Goal: Task Accomplishment & Management: Complete application form

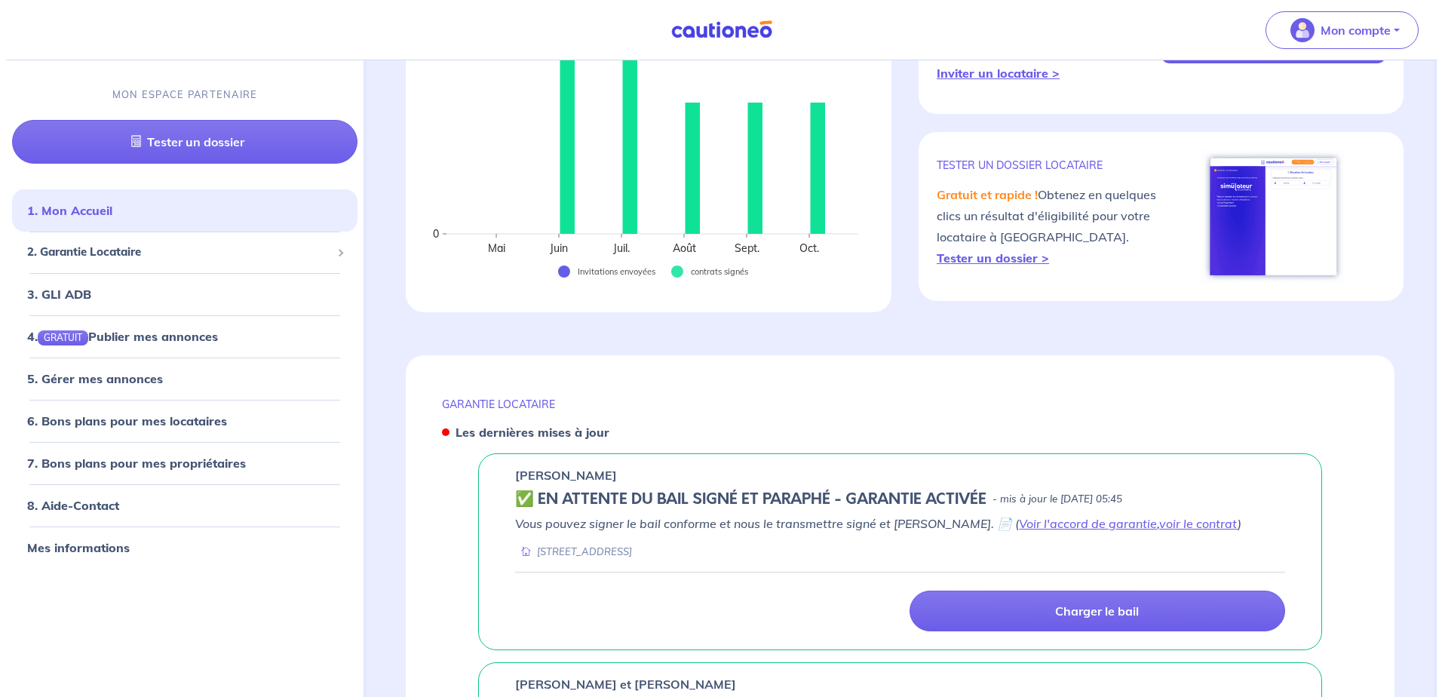
scroll to position [302, 0]
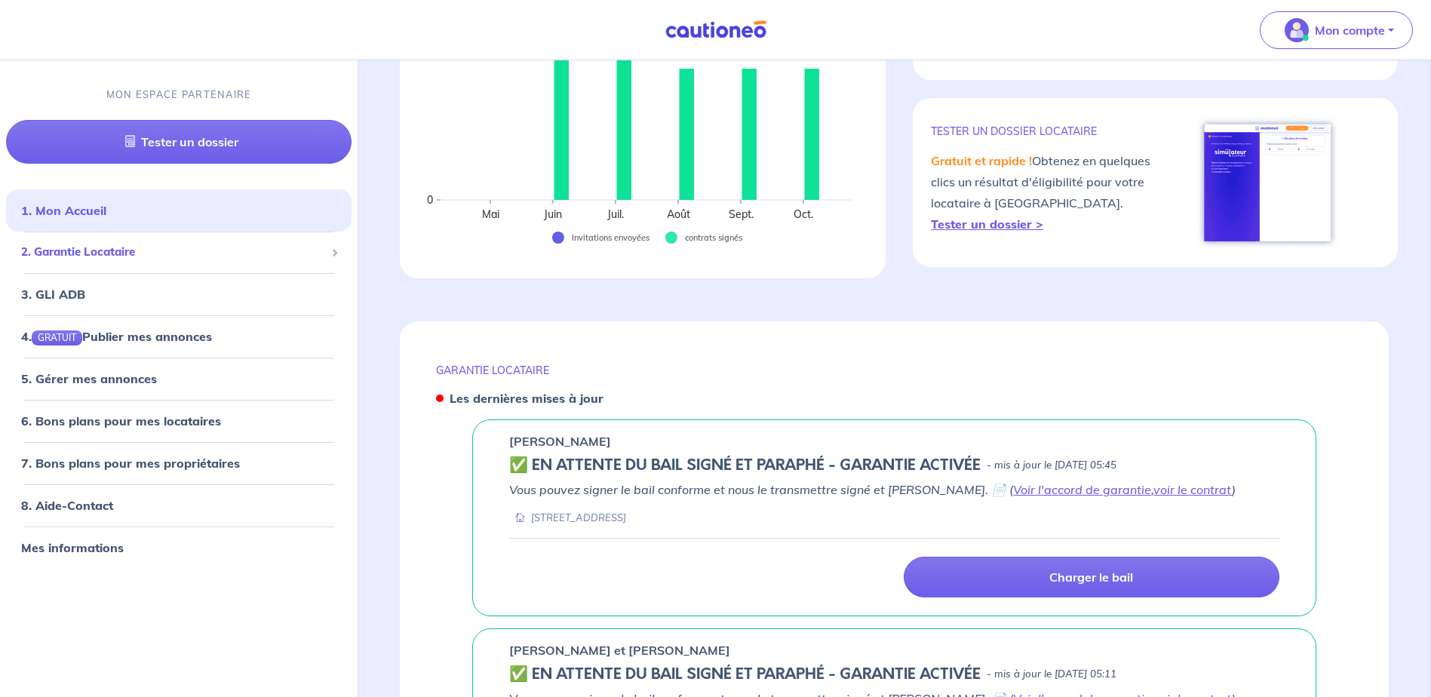
click at [131, 249] on span "2. Garantie Locataire" at bounding box center [173, 252] width 304 height 17
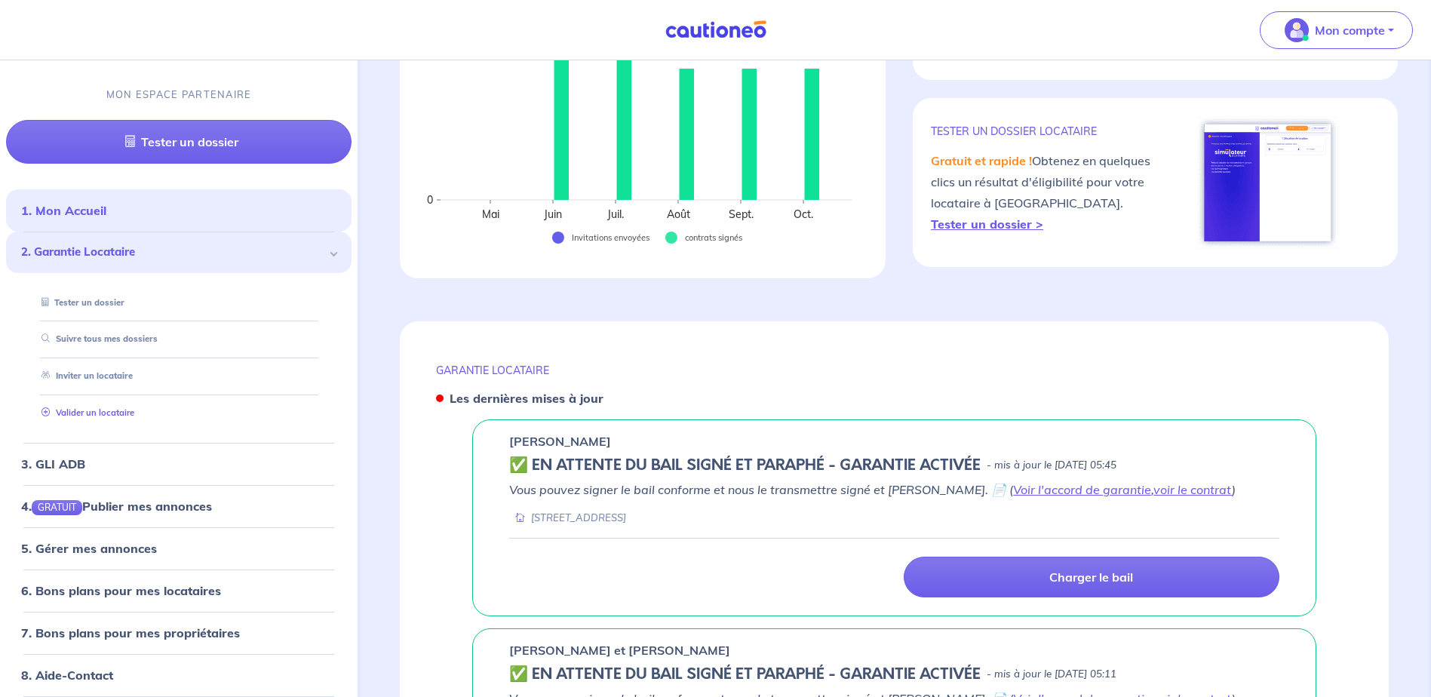
click at [115, 416] on link "Valider un locataire" at bounding box center [84, 412] width 99 height 11
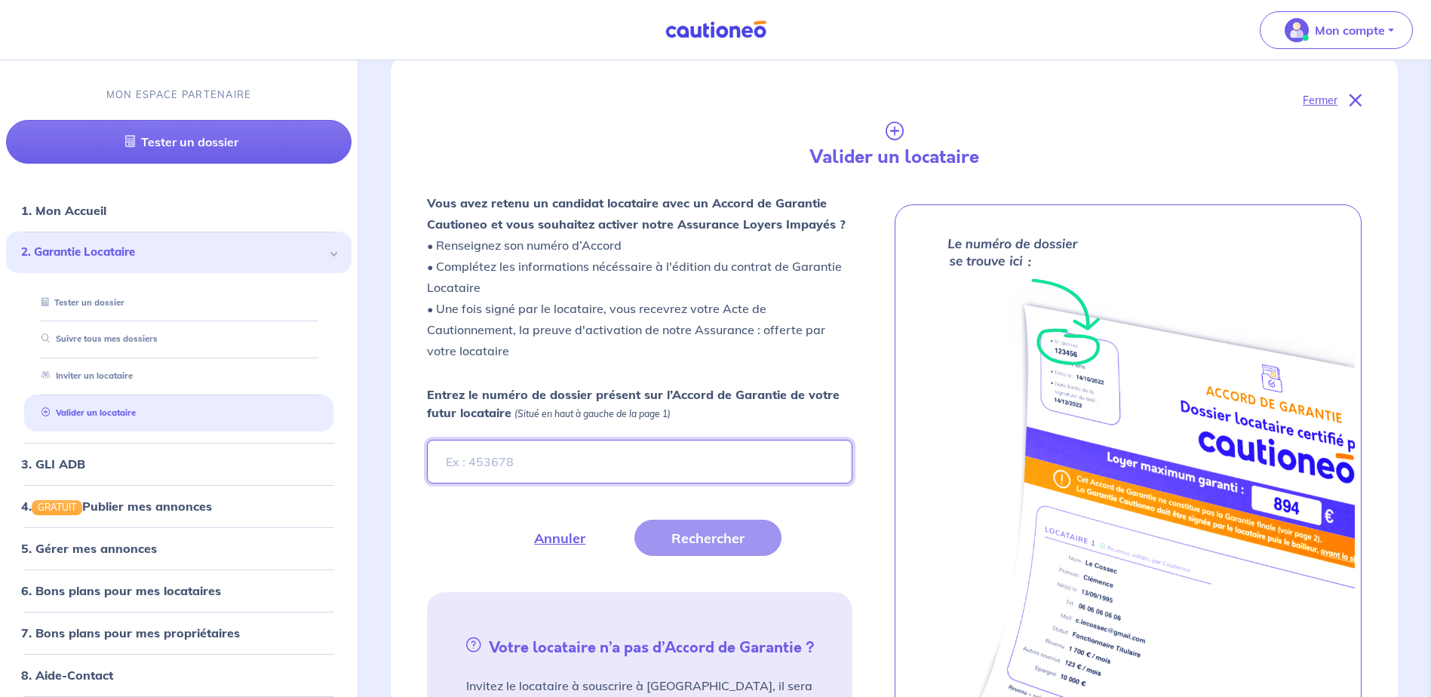
click at [599, 453] on input "Entrez le numéro de dossier présent sur l’Accord de Garantie de votre futur loc…" at bounding box center [639, 462] width 425 height 44
type input "4tTGkX"
click at [676, 537] on button "Rechercher" at bounding box center [707, 538] width 147 height 36
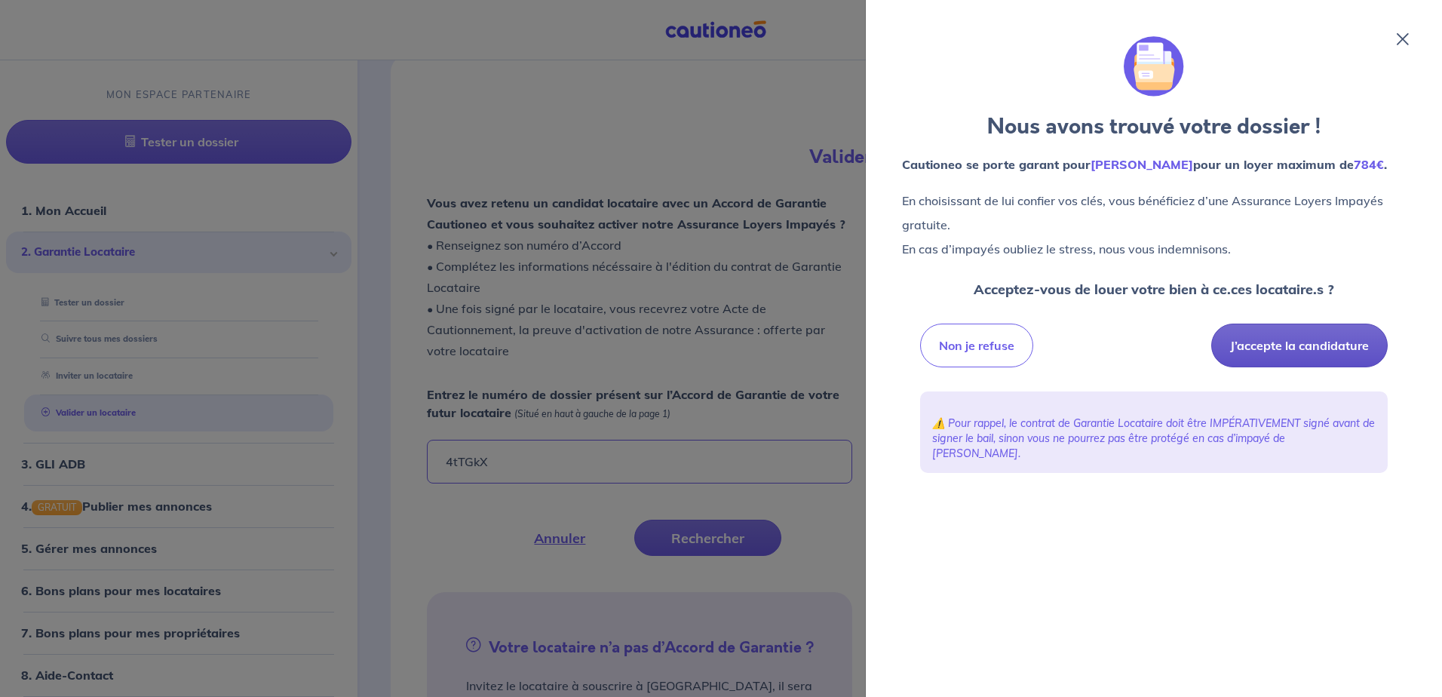
click at [1291, 347] on button "J’accepte la candidature" at bounding box center [1299, 346] width 176 height 44
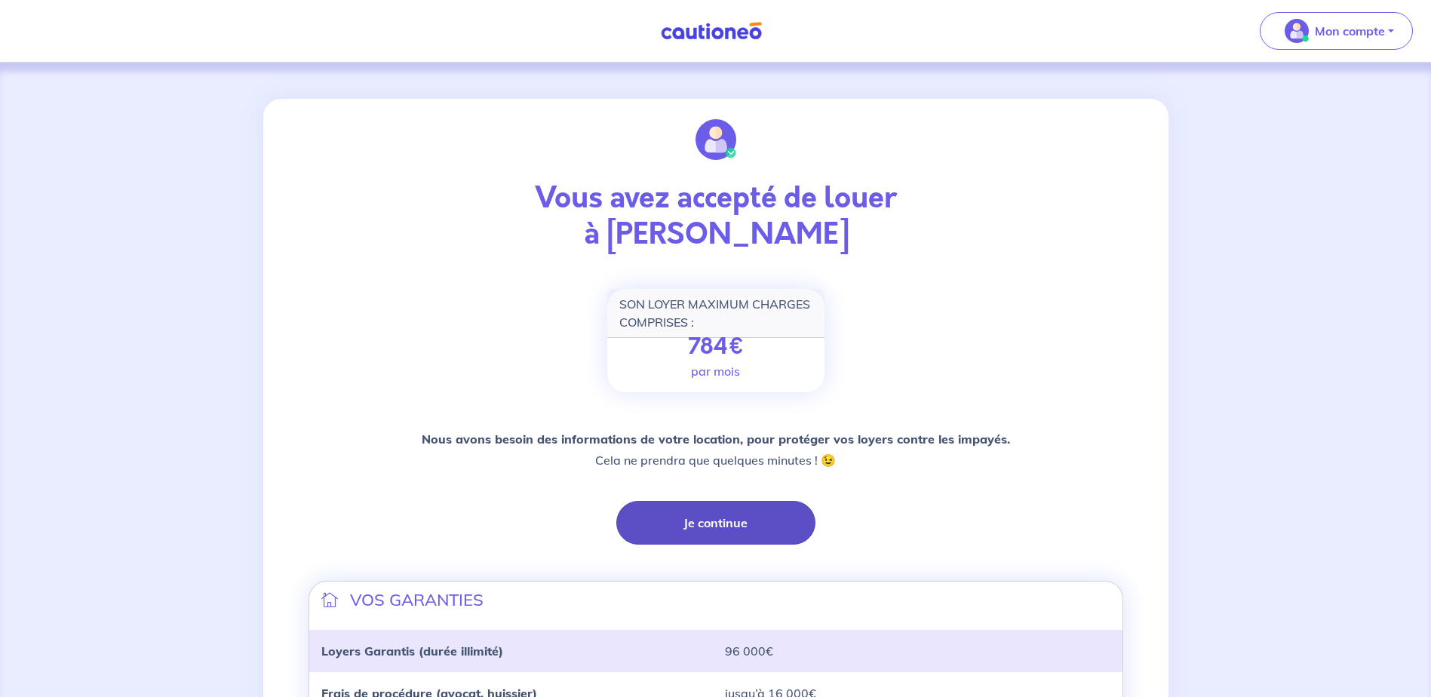
click at [711, 520] on button "Je continue" at bounding box center [715, 523] width 199 height 44
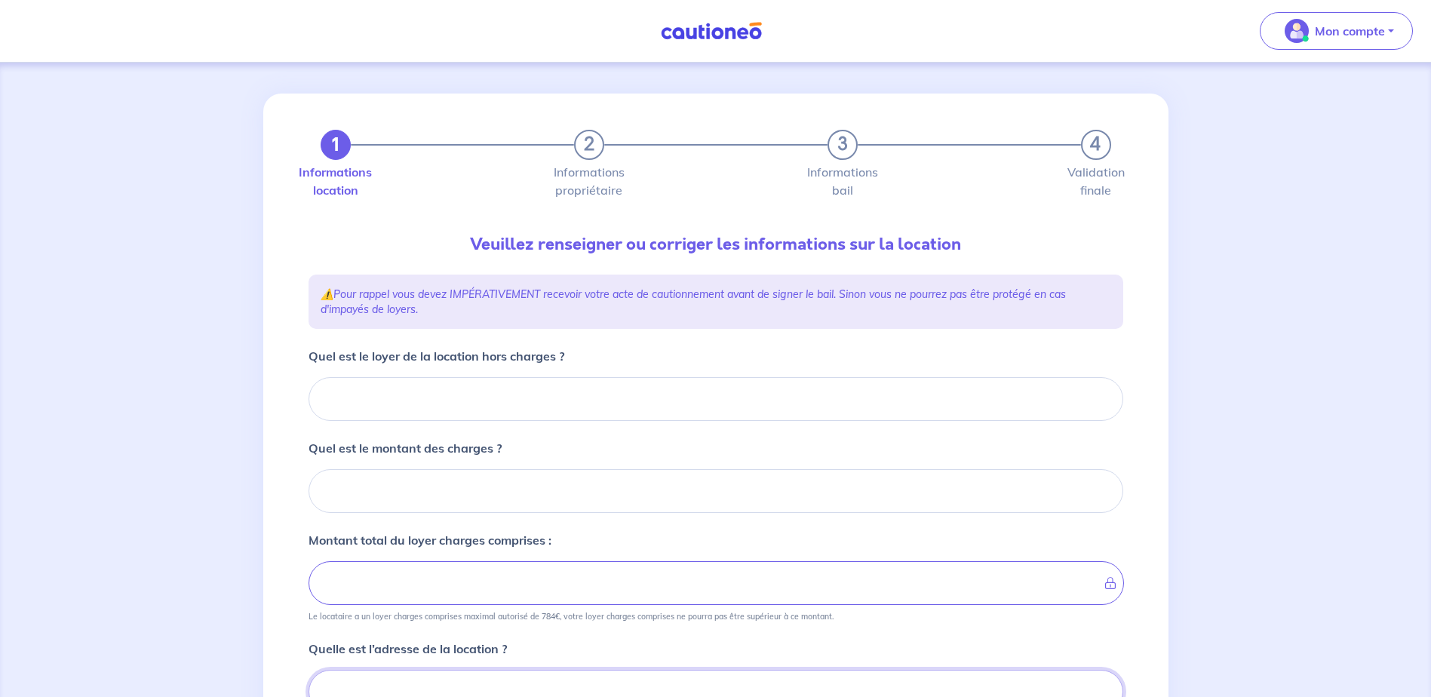
scroll to position [8, 0]
click at [430, 400] on input "Quel est le loyer de la location hors charges ?" at bounding box center [715, 397] width 815 height 44
type input "60"
type input "604"
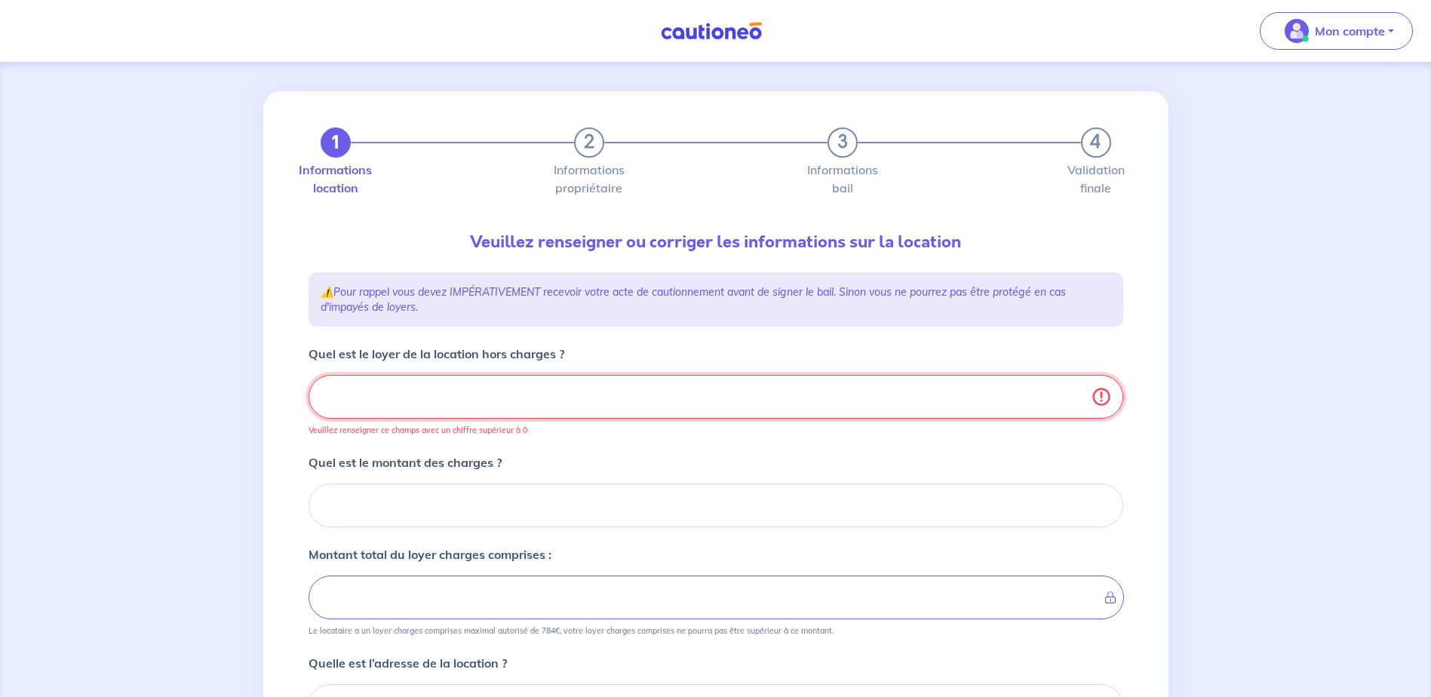
type input "604.8"
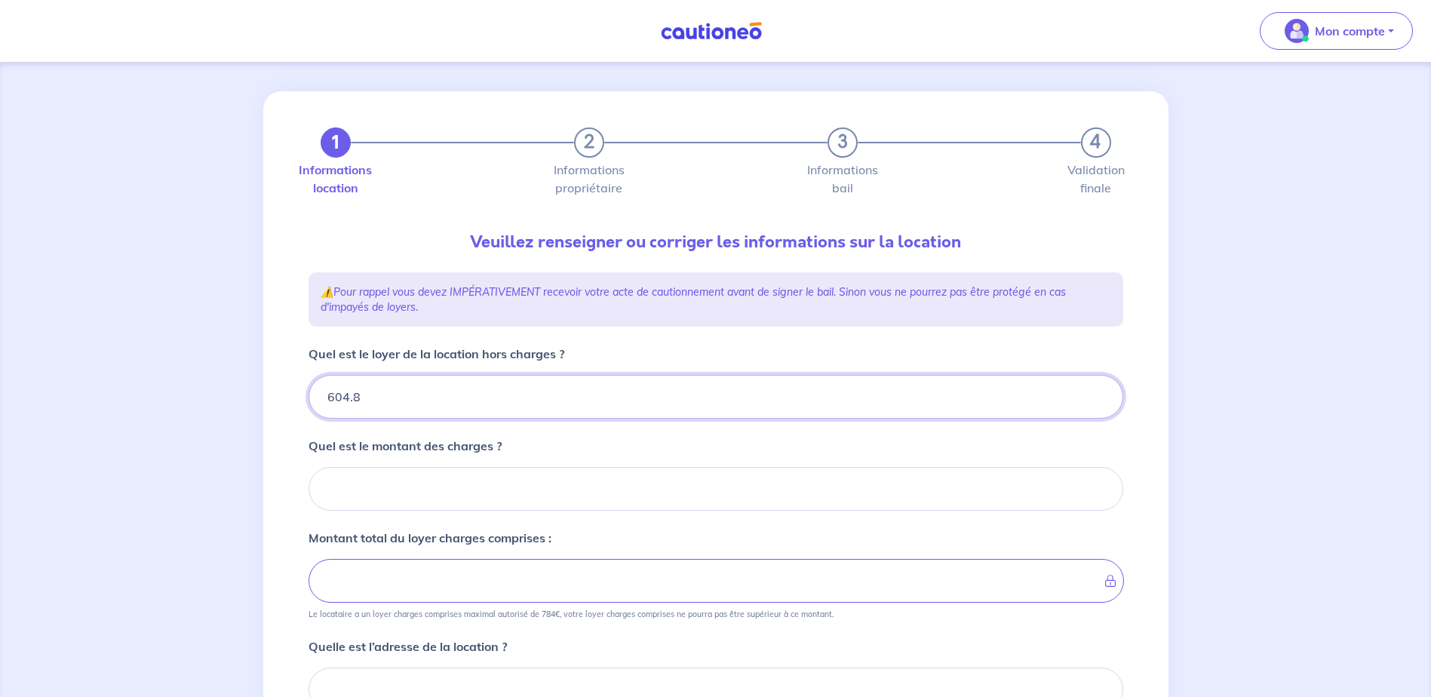
type input "604.87"
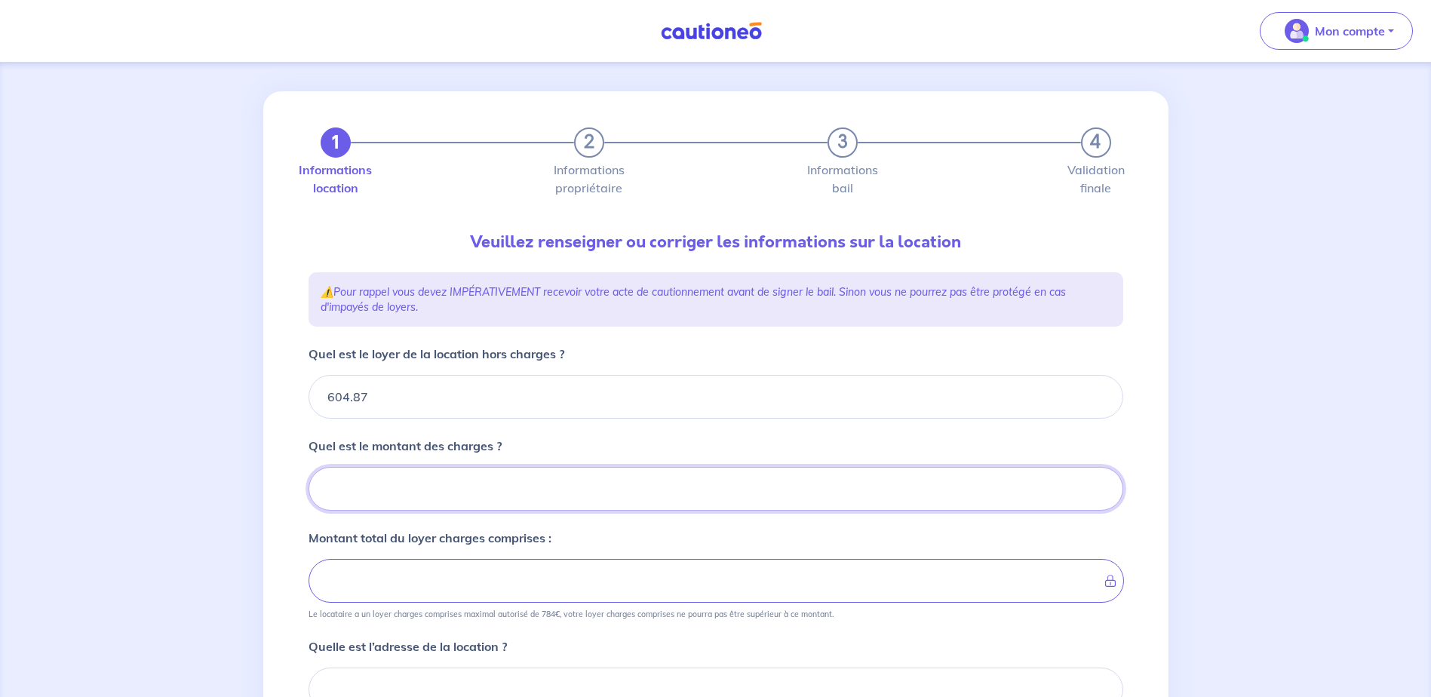
click at [426, 491] on input "Quel est le montant des charges ?" at bounding box center [715, 489] width 815 height 44
type input "13"
type input "605.87"
type input "139"
type input "617.87"
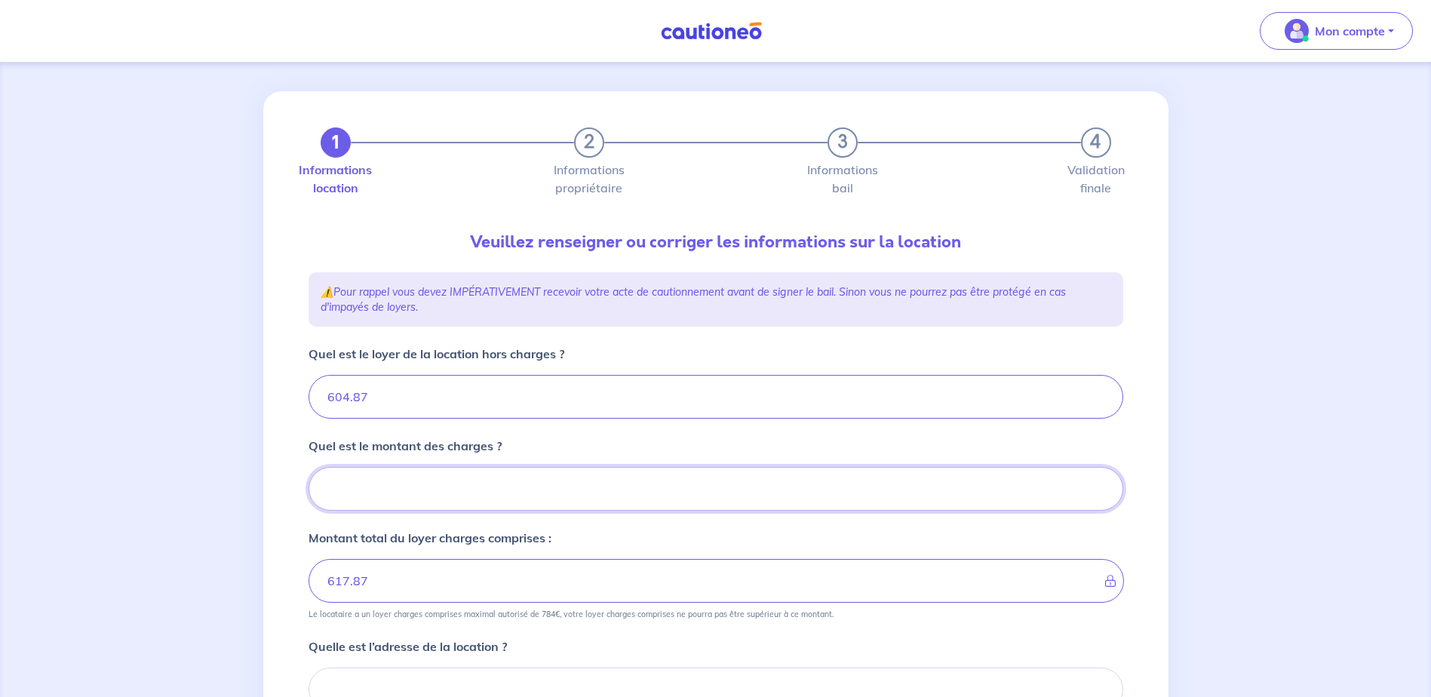
type input "743.87"
type input "139.2"
type input "604.87"
type input "139.25"
type input "744.12"
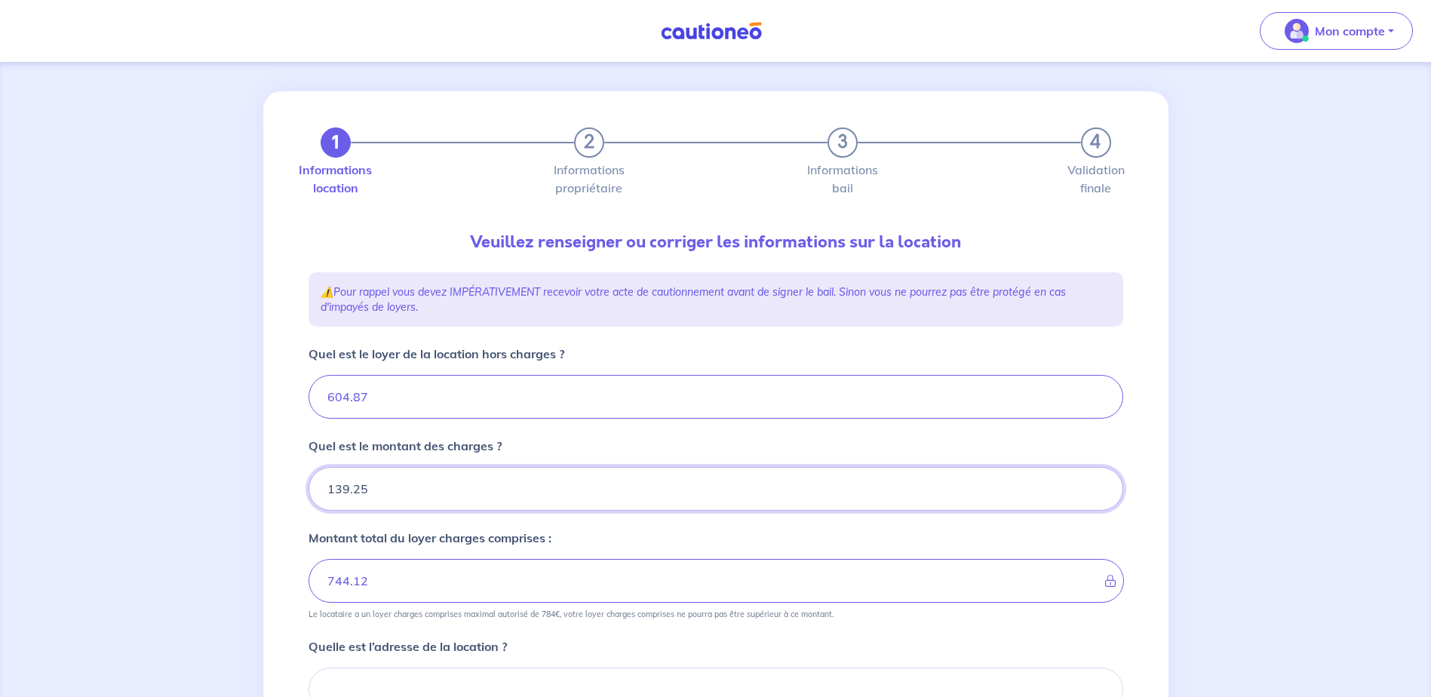
drag, startPoint x: 381, startPoint y: 489, endPoint x: 247, endPoint y: 484, distance: 134.3
click at [247, 484] on div "1 2 3 4 Informations location Informations propriétaire Informations bail Valid…" at bounding box center [715, 537] width 1431 height 965
type input "18"
type input "605.87"
type input "187"
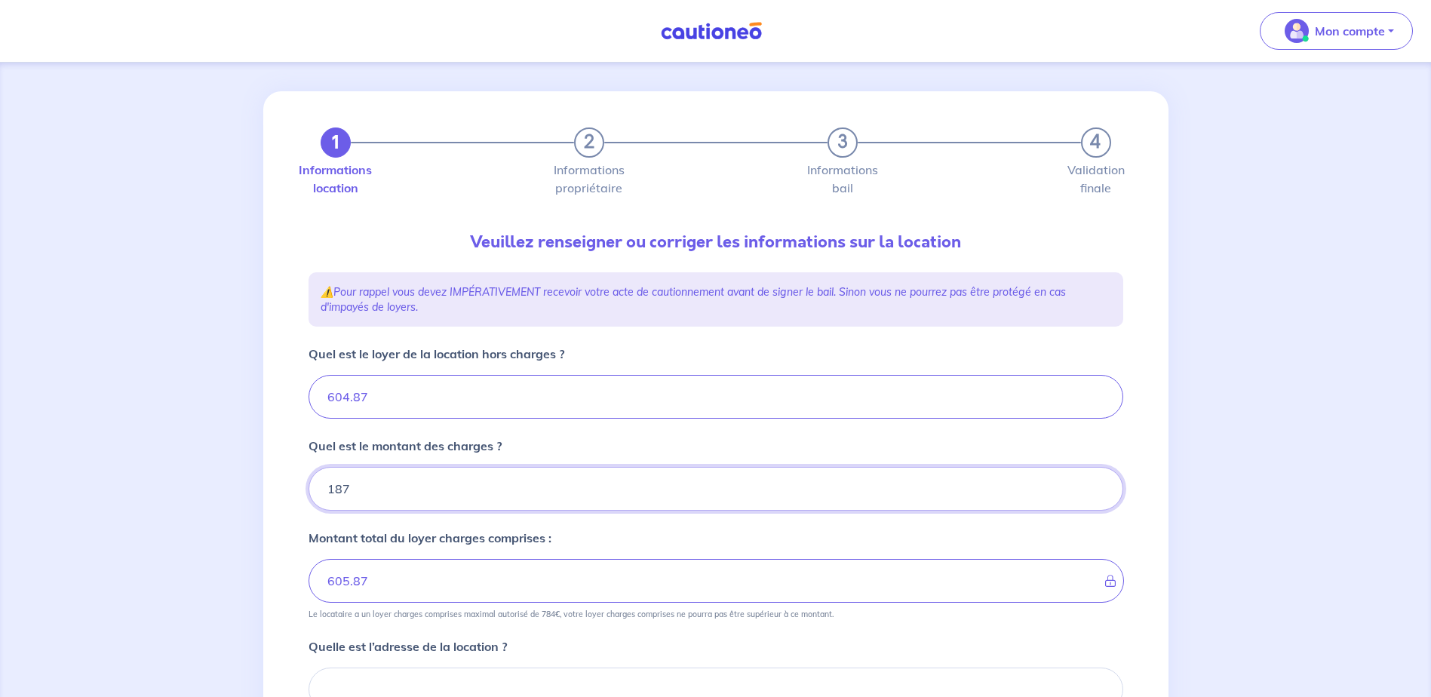
type input "622.87"
type input "791.87"
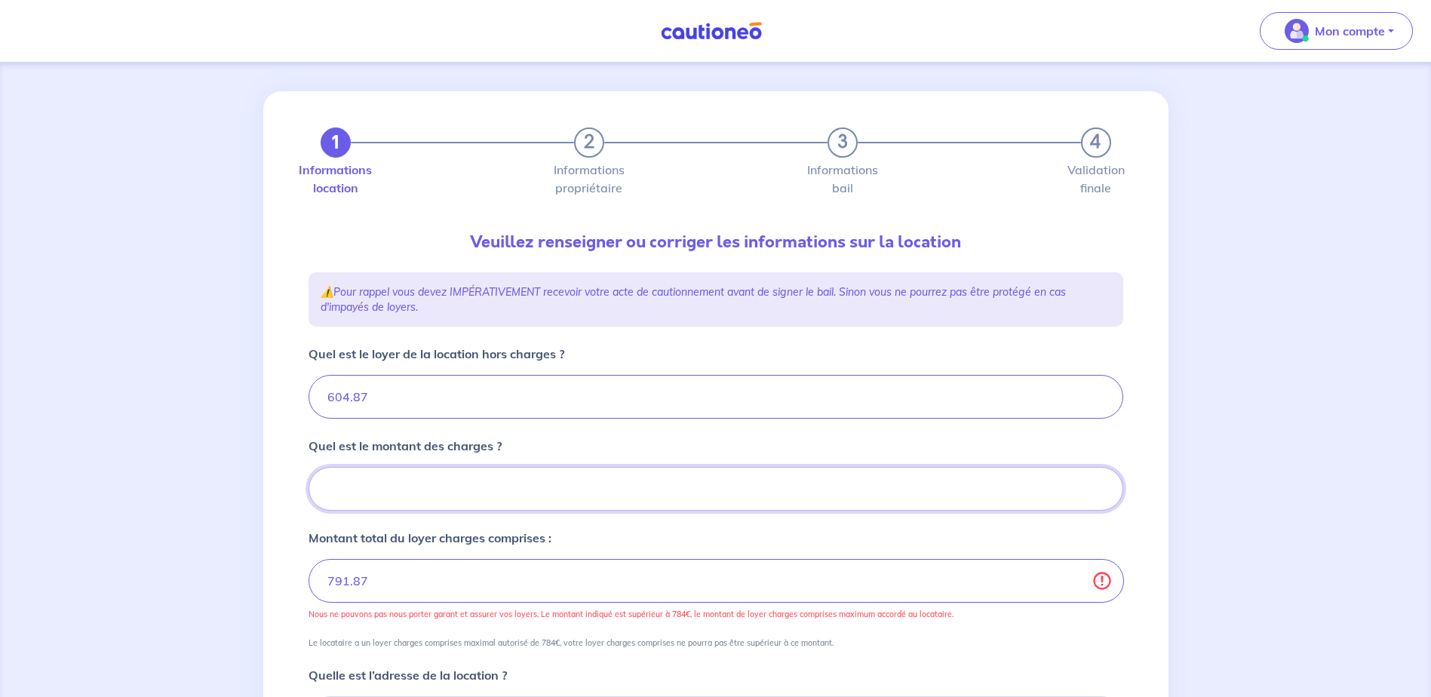
type input "187.1"
type input "604.87"
type input "187.12"
type input "791.99"
drag, startPoint x: 372, startPoint y: 490, endPoint x: 191, endPoint y: 493, distance: 181.0
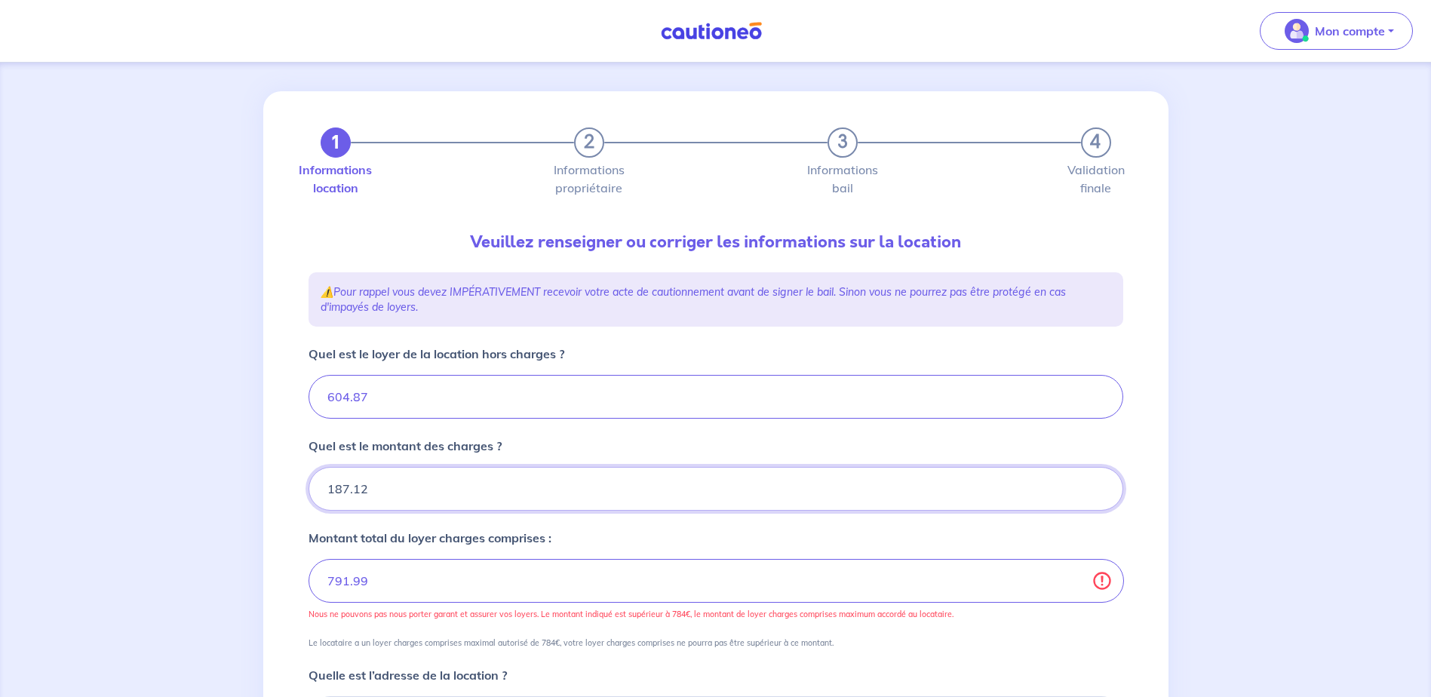
click at [191, 493] on div "1 2 3 4 Informations location Informations propriétaire Informations bail Valid…" at bounding box center [715, 552] width 1431 height 994
type input "13"
type input "605.87"
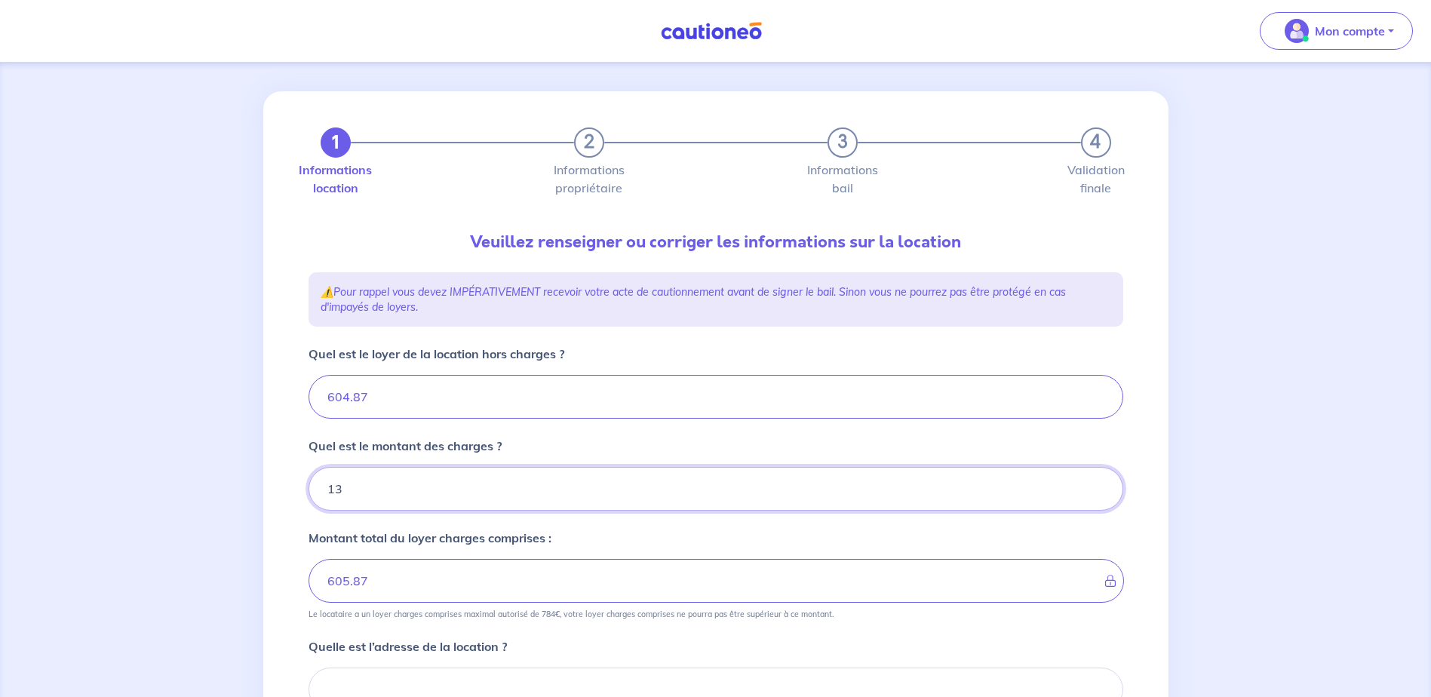
type input "139"
type input "617.87"
type input "743.87"
type input "139.2"
type input "604.87"
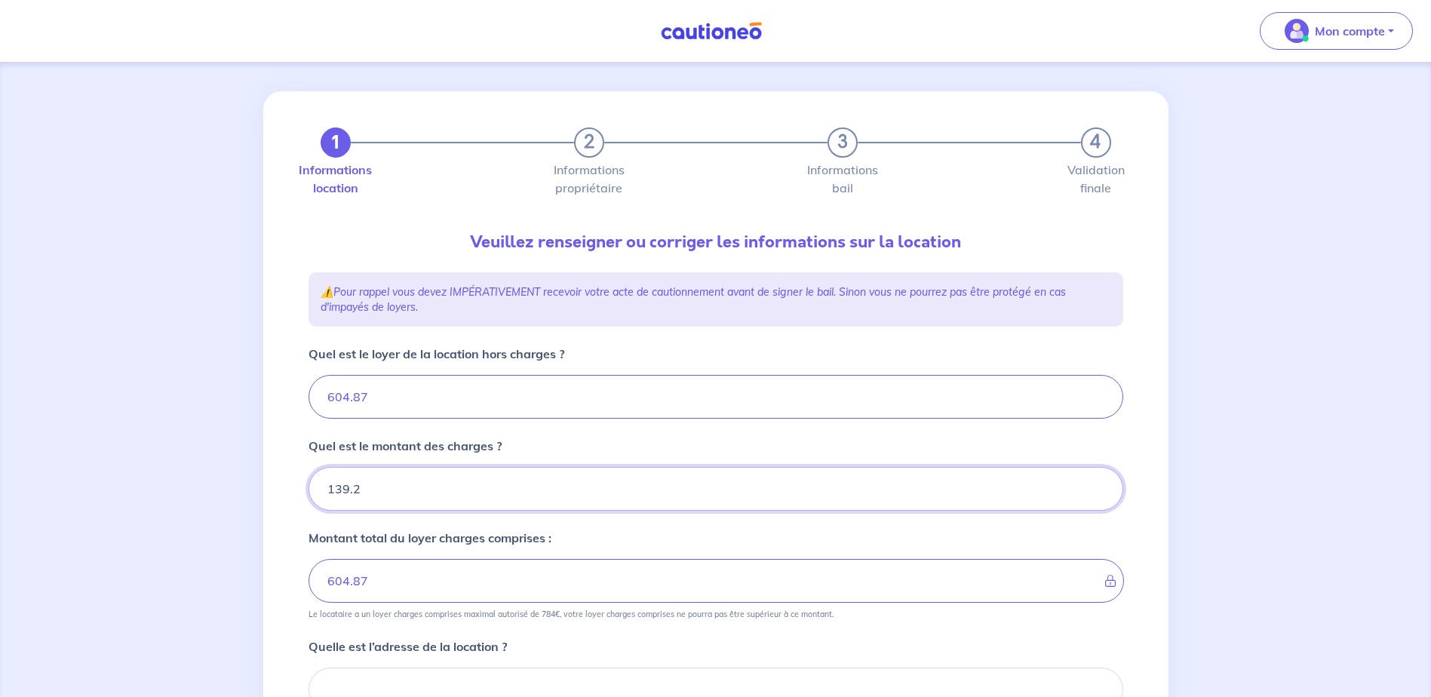
type input "139.25"
type input "744.12"
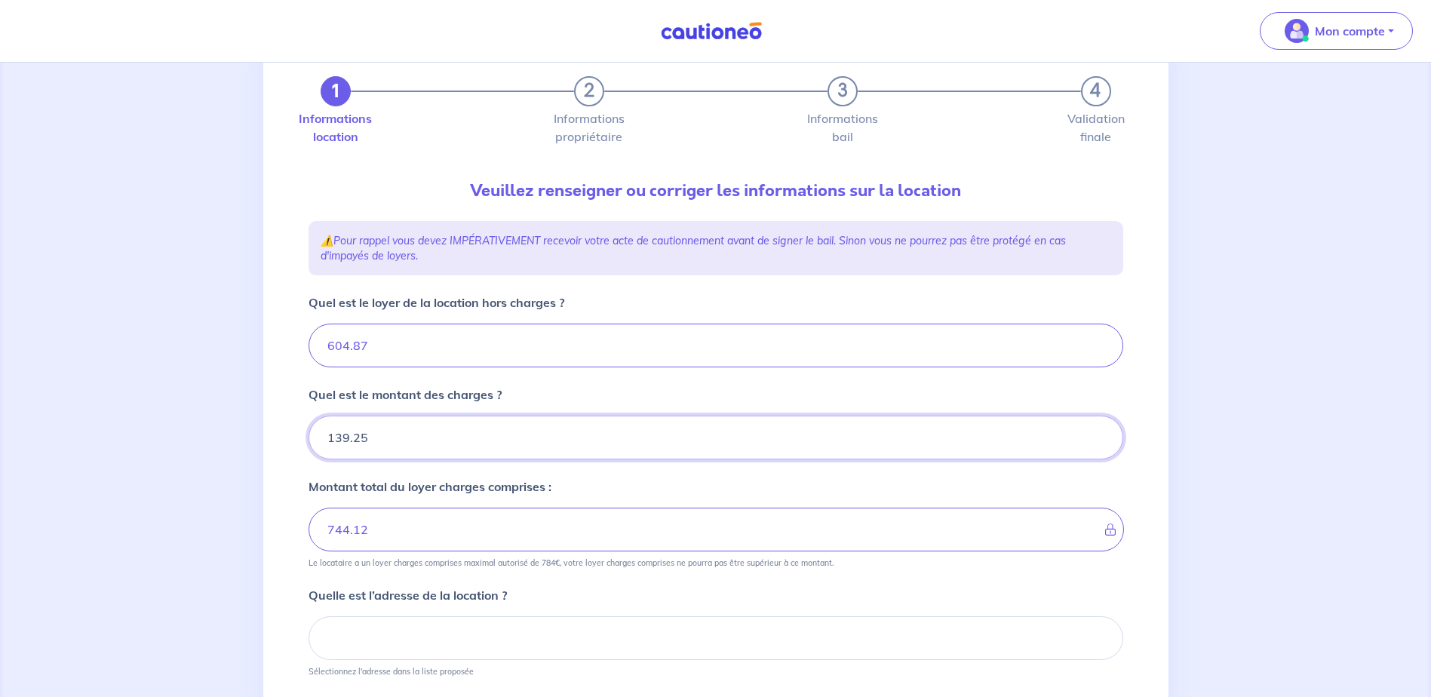
scroll to position [83, 0]
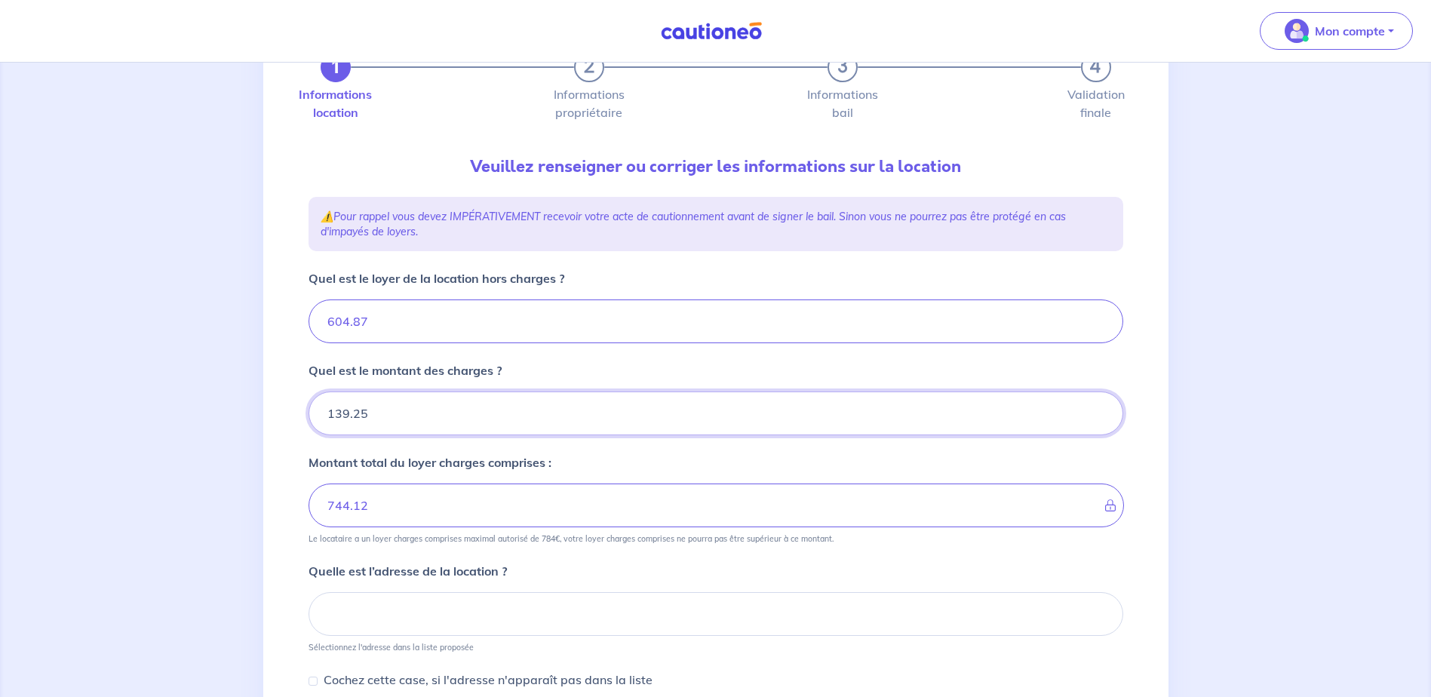
type input "139.25"
click at [599, 618] on input at bounding box center [715, 614] width 815 height 44
click at [409, 607] on input at bounding box center [715, 614] width 815 height 44
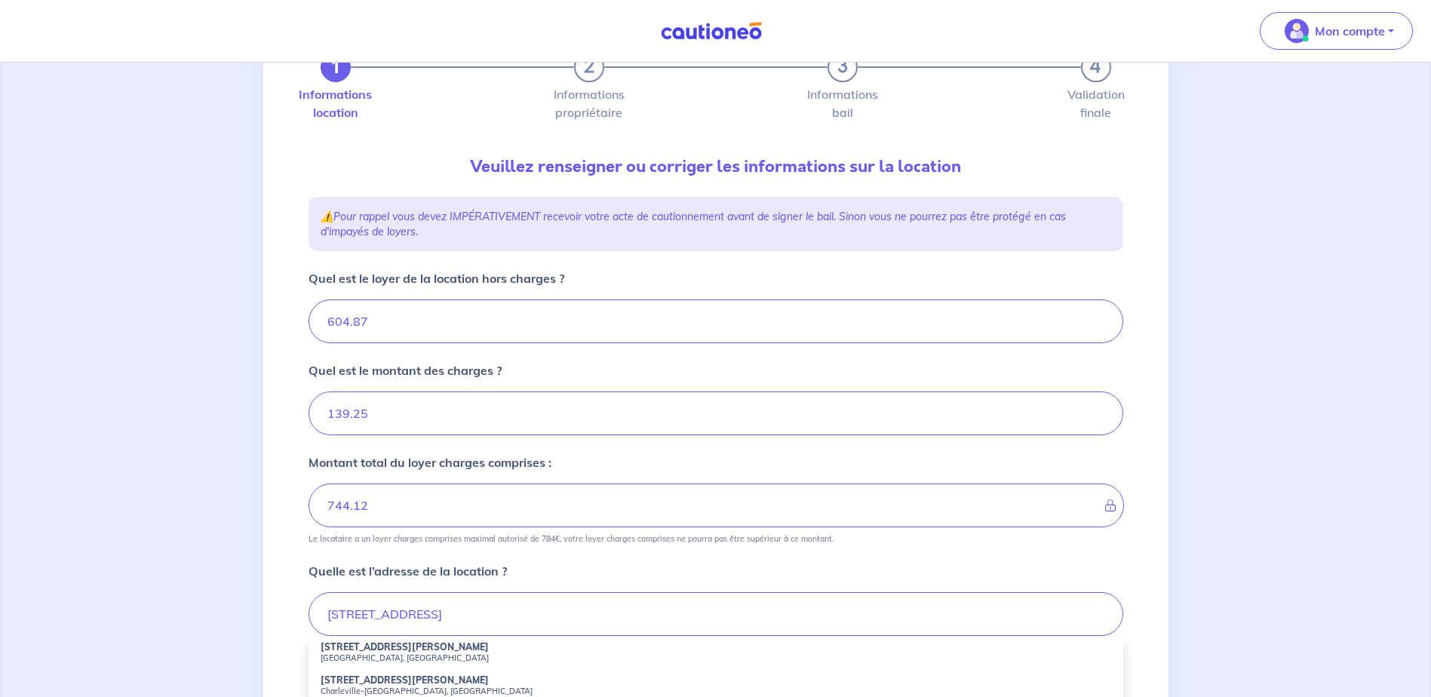
click at [384, 649] on strong "2 Rue Rolande Trempé" at bounding box center [405, 646] width 168 height 11
type input "2 Rue Rolande Trempé, Toulouse, France"
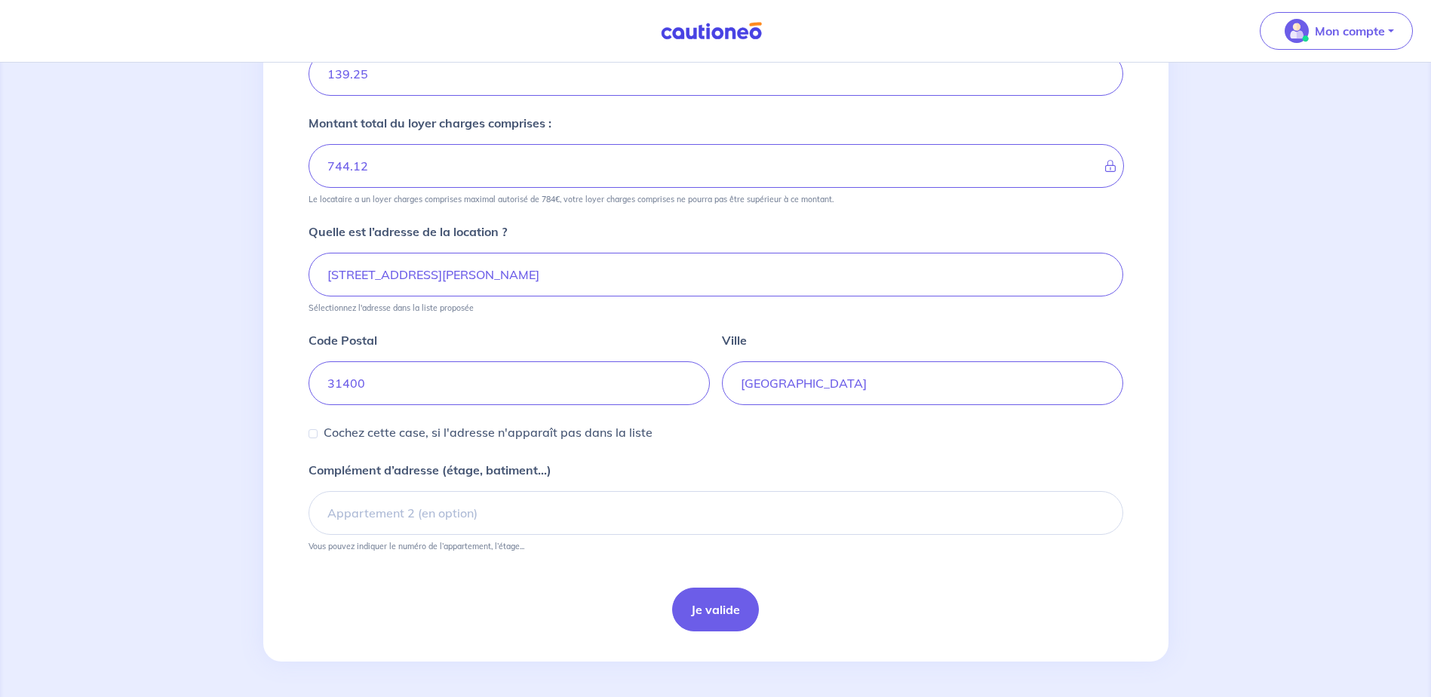
scroll to position [423, 0]
click at [709, 612] on button "Je valide" at bounding box center [715, 609] width 87 height 44
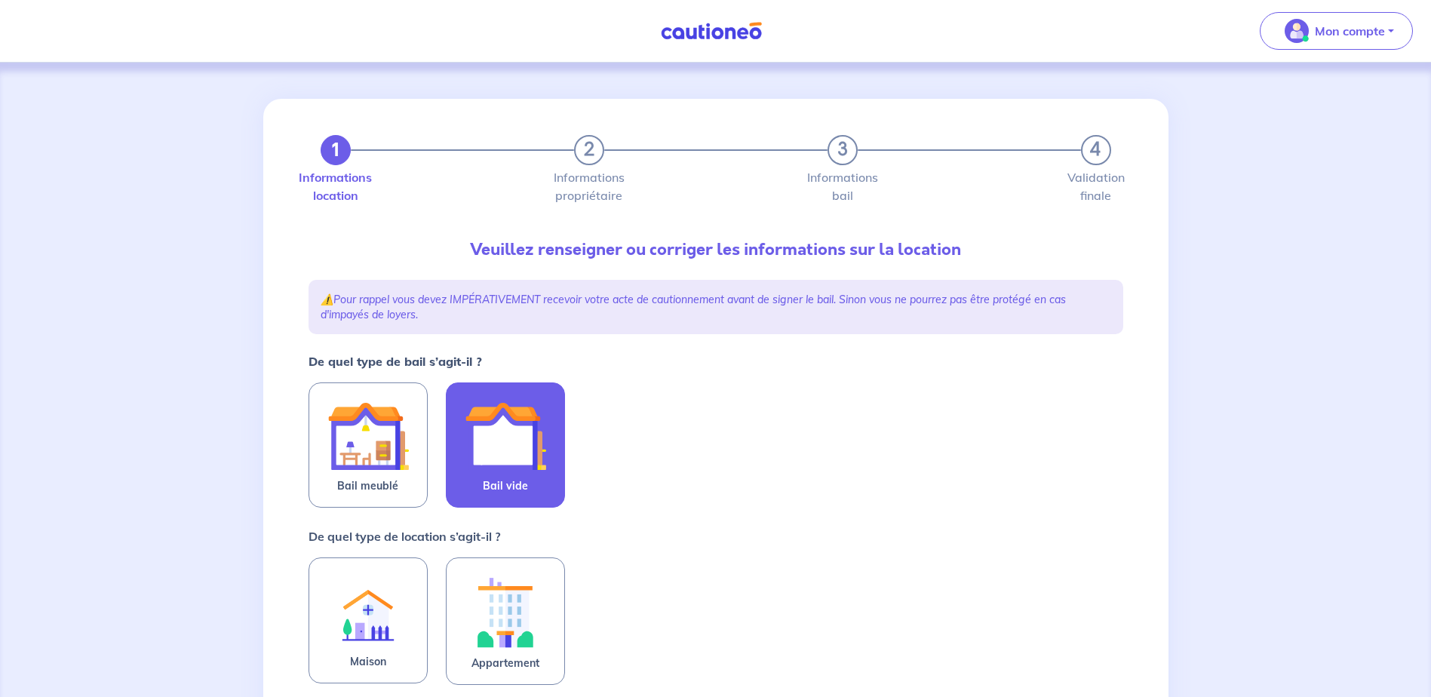
click at [499, 458] on img at bounding box center [505, 435] width 81 height 81
click at [0, 0] on input "Bail vide" at bounding box center [0, 0] width 0 height 0
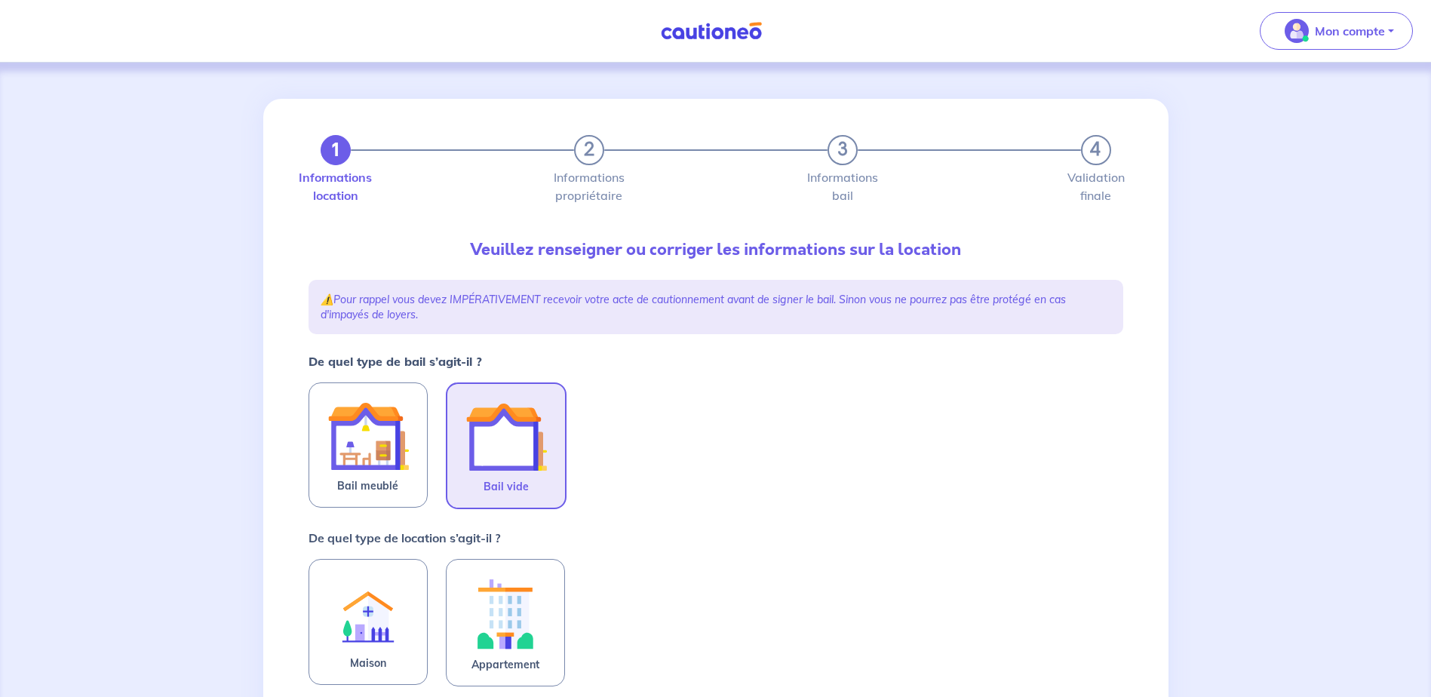
scroll to position [151, 0]
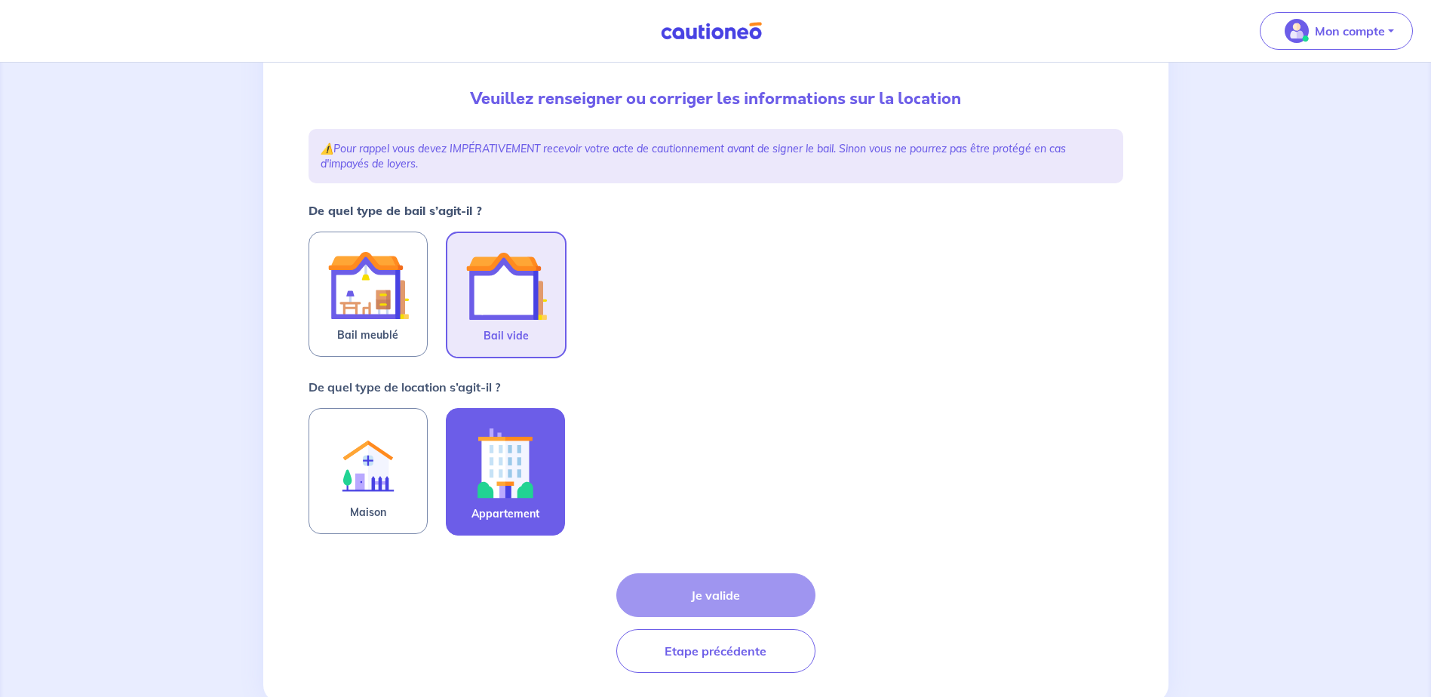
click at [525, 493] on img at bounding box center [505, 463] width 81 height 84
click at [0, 0] on input "Appartement" at bounding box center [0, 0] width 0 height 0
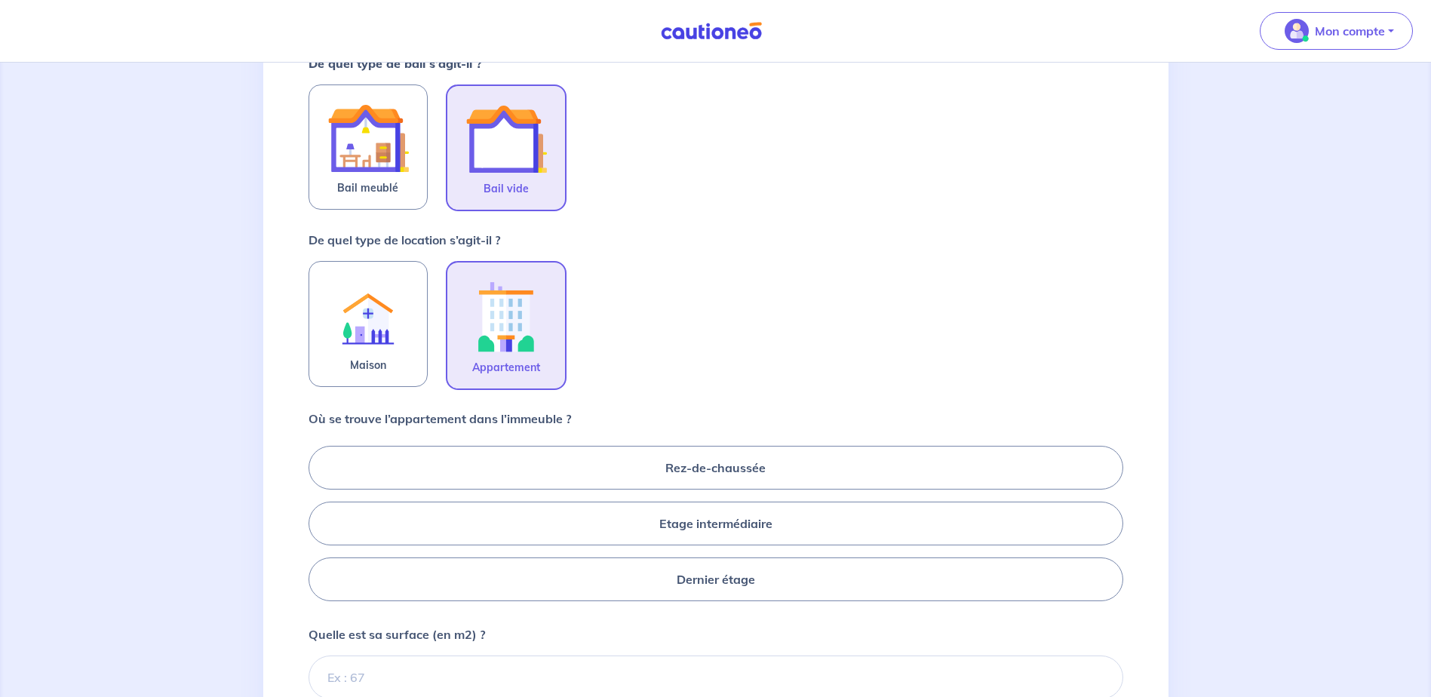
scroll to position [302, 0]
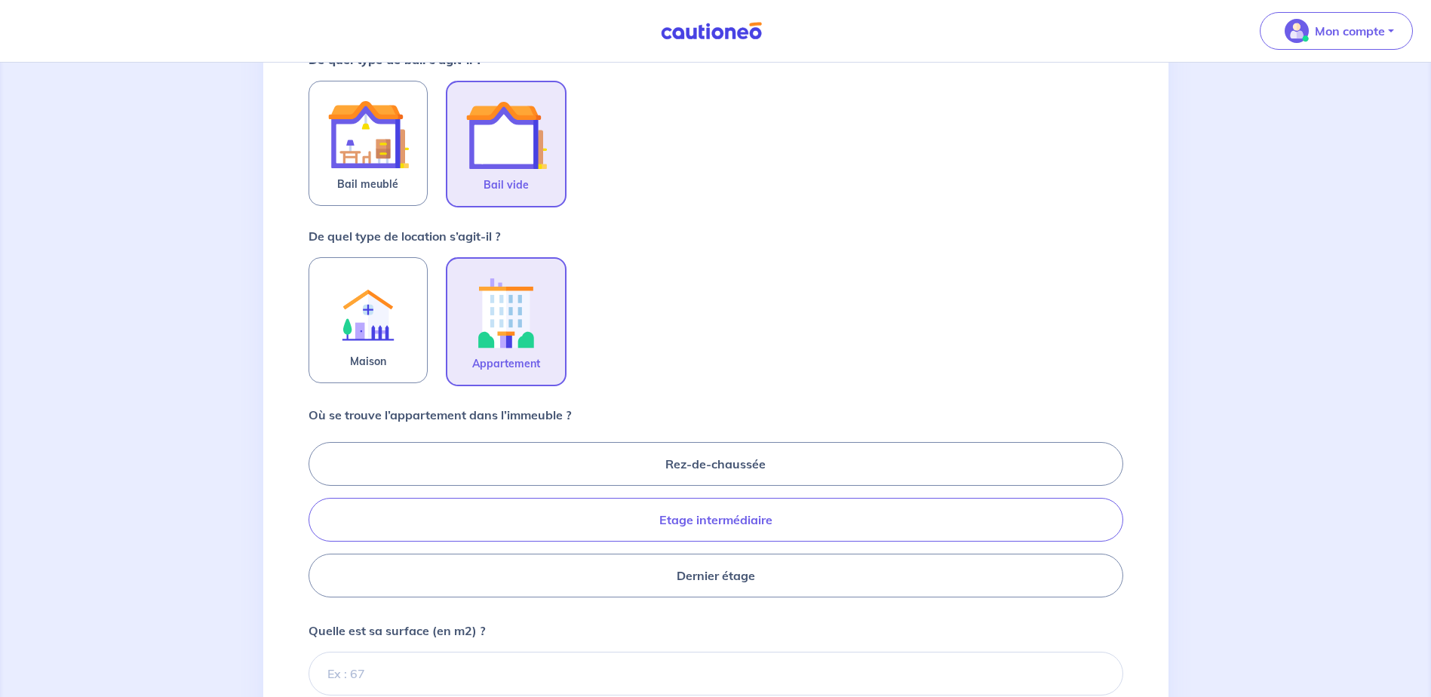
click at [704, 529] on label "Etage intermédiaire" at bounding box center [715, 520] width 815 height 44
click at [318, 524] on input "Etage intermédiaire" at bounding box center [313, 519] width 10 height 10
radio input "true"
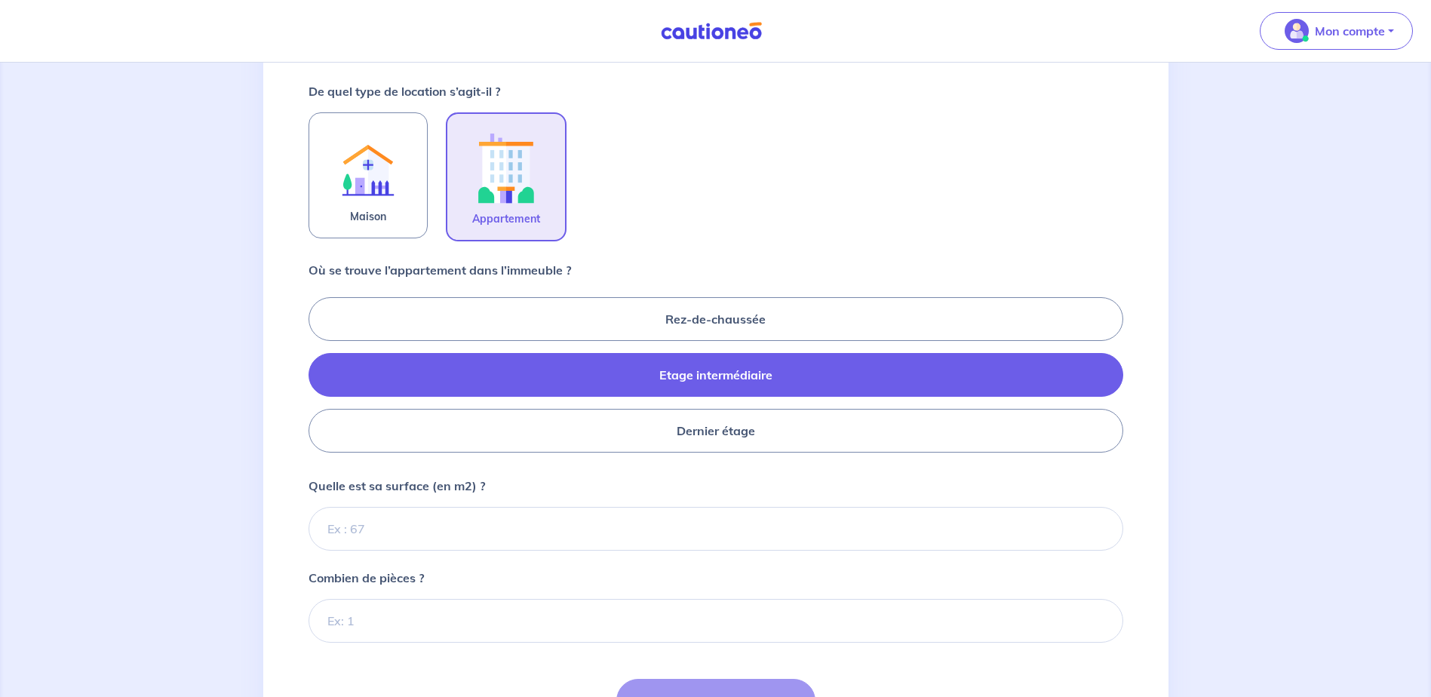
scroll to position [453, 0]
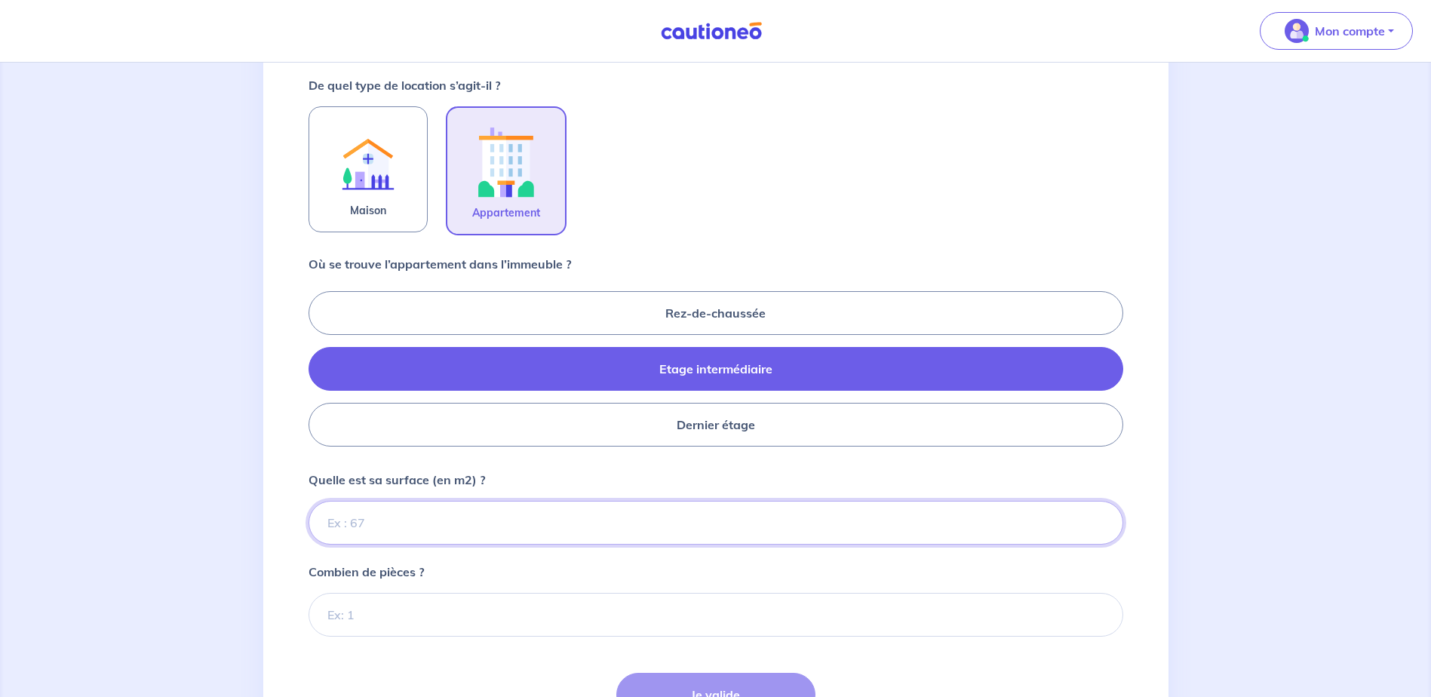
click at [664, 536] on input "Quelle est sa surface (en m2) ?" at bounding box center [715, 523] width 815 height 44
type input "63"
click at [639, 623] on input "Combien de pièces ?" at bounding box center [715, 615] width 815 height 44
type input "3"
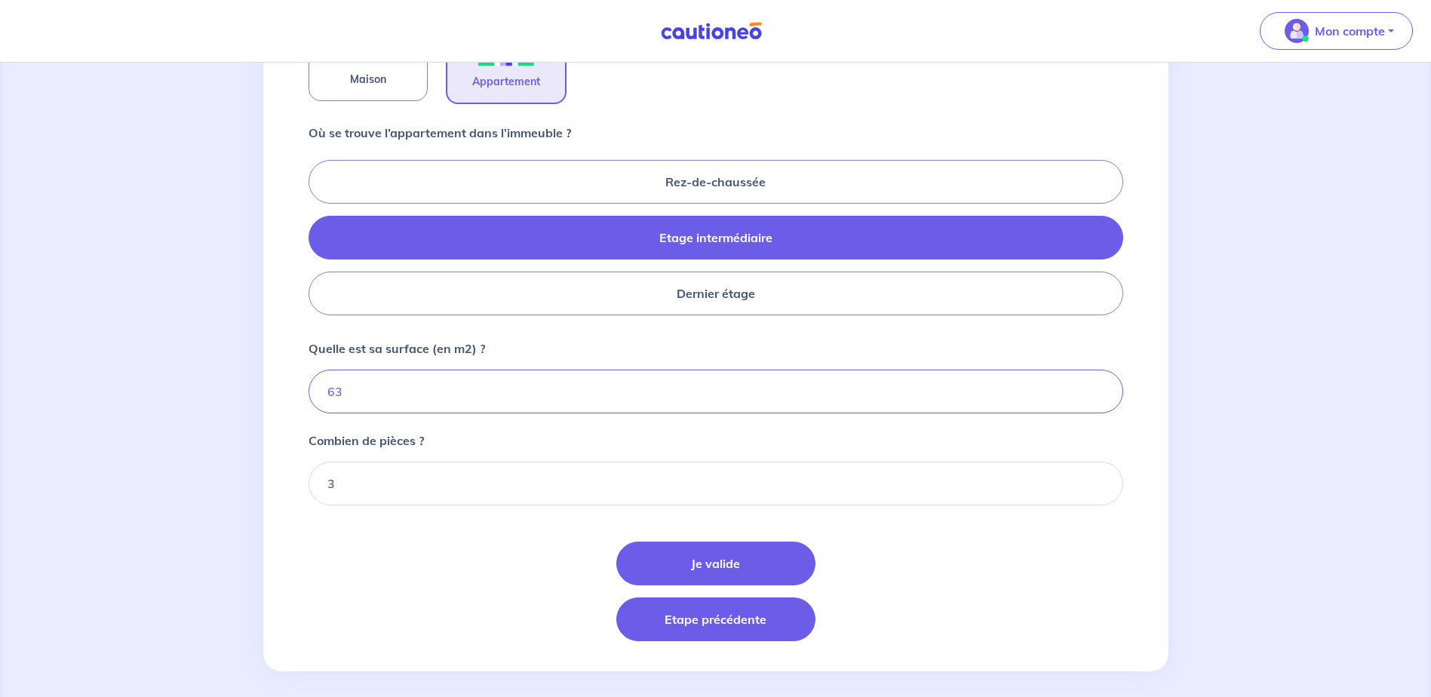
scroll to position [594, 0]
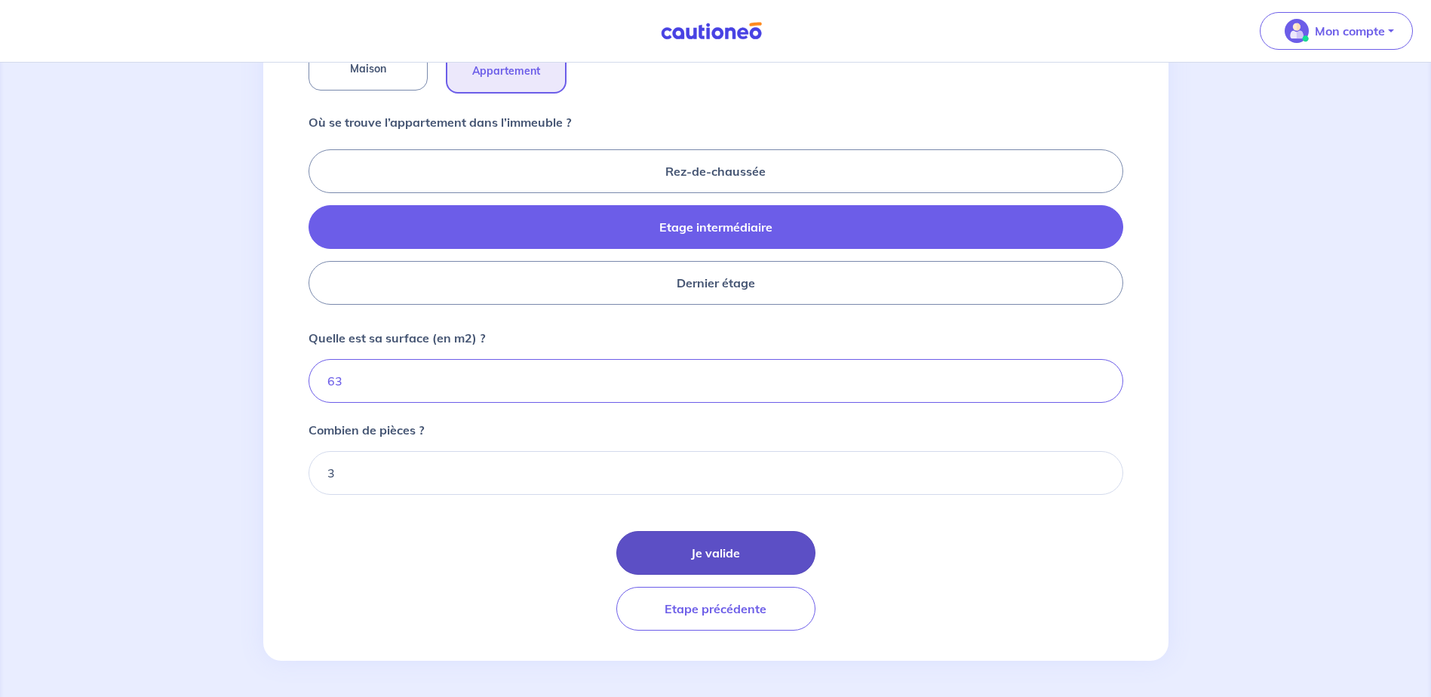
click at [704, 552] on button "Je valide" at bounding box center [715, 553] width 199 height 44
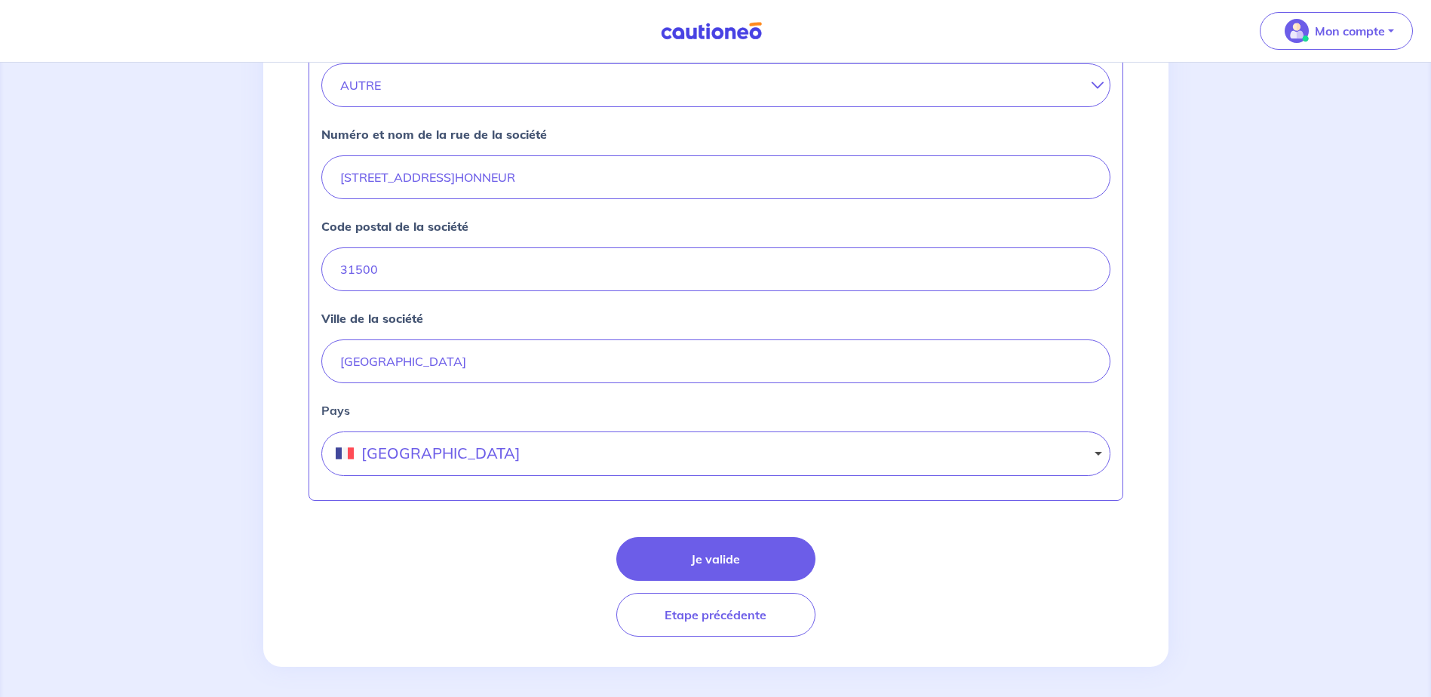
scroll to position [582, 0]
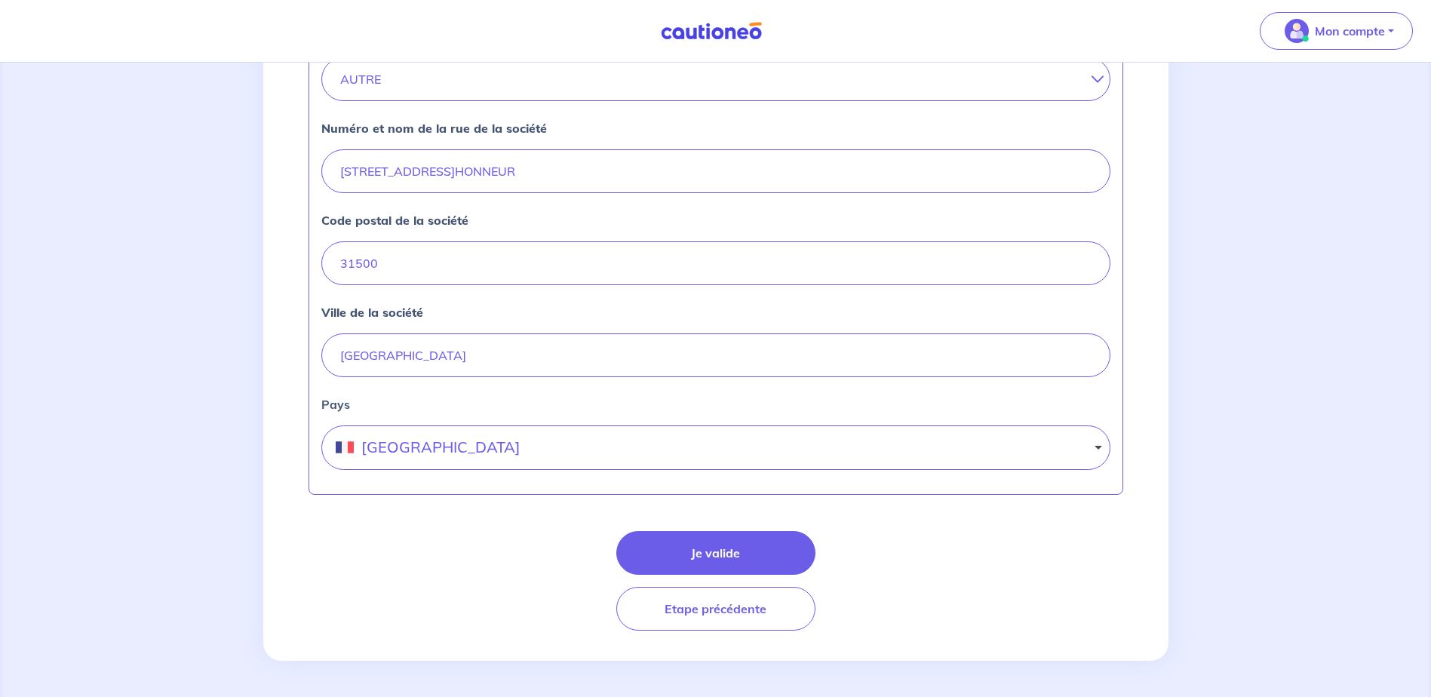
click at [698, 552] on button "Je valide" at bounding box center [715, 553] width 199 height 44
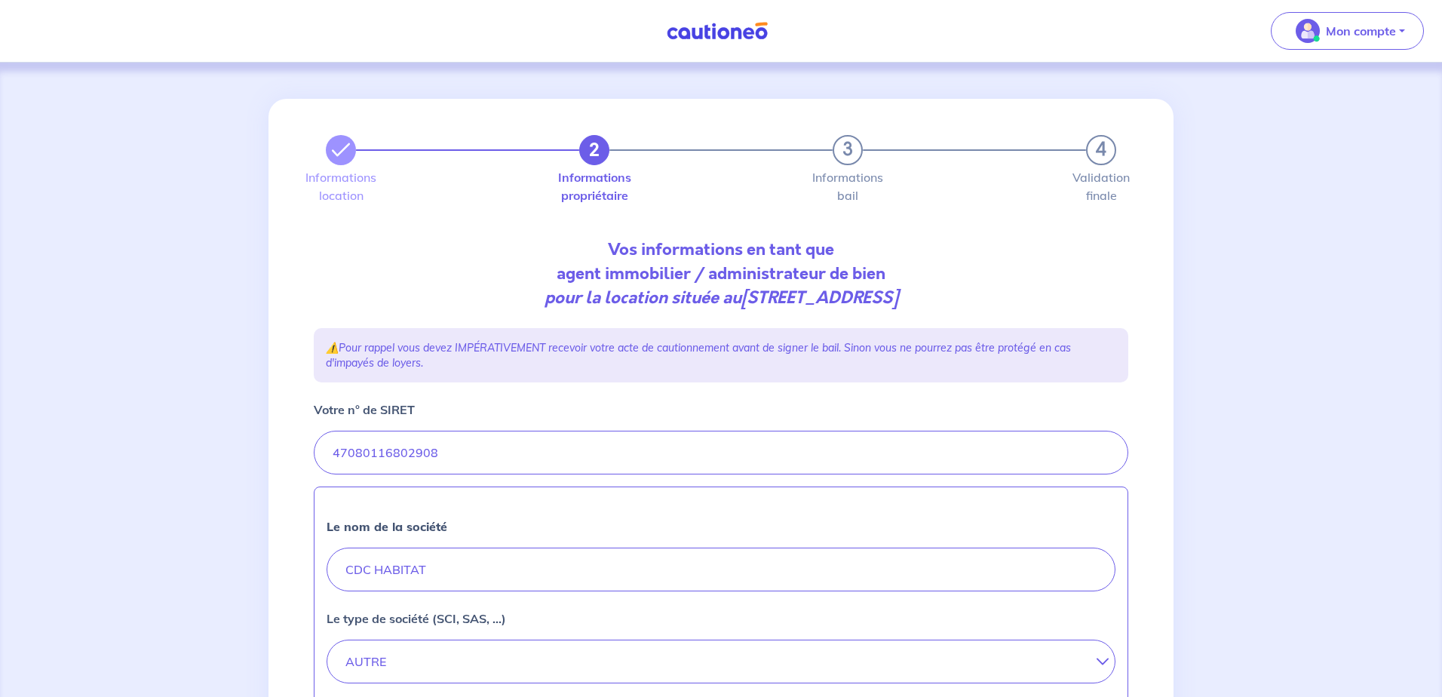
select select "FR"
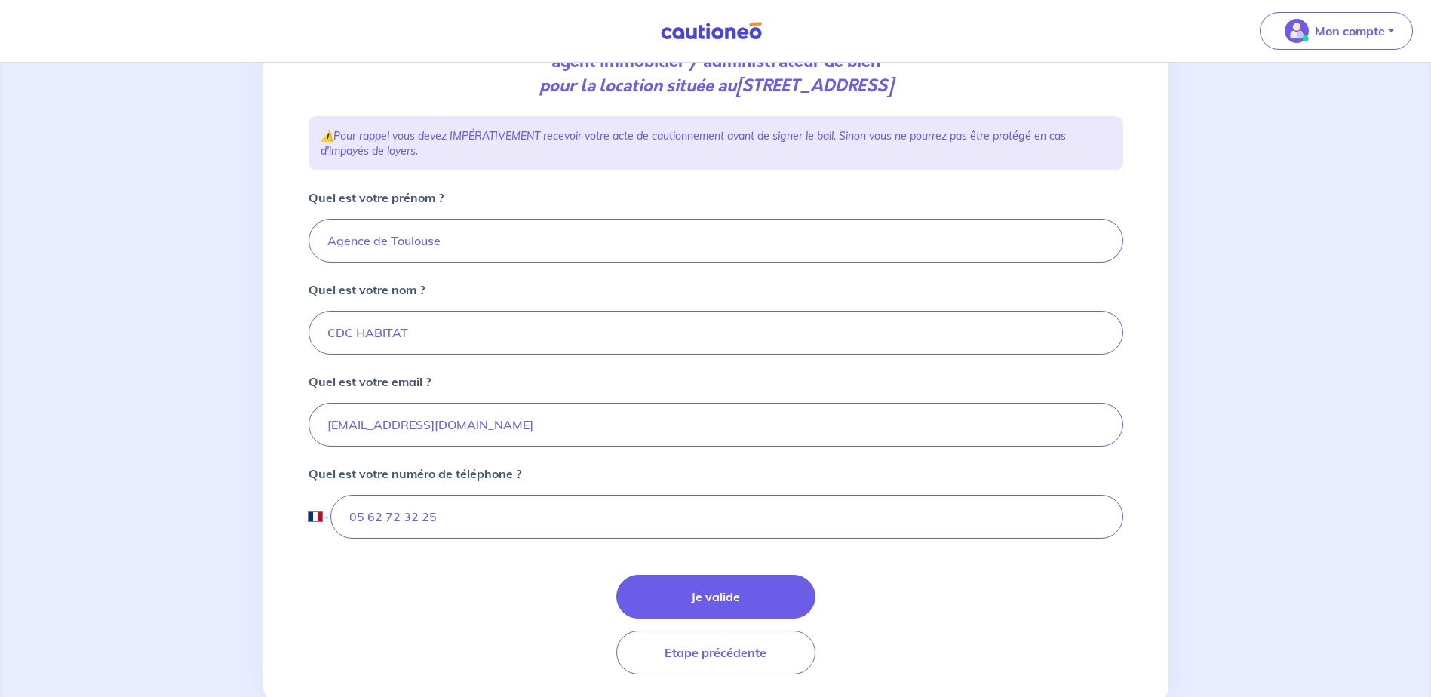
scroll to position [226, 0]
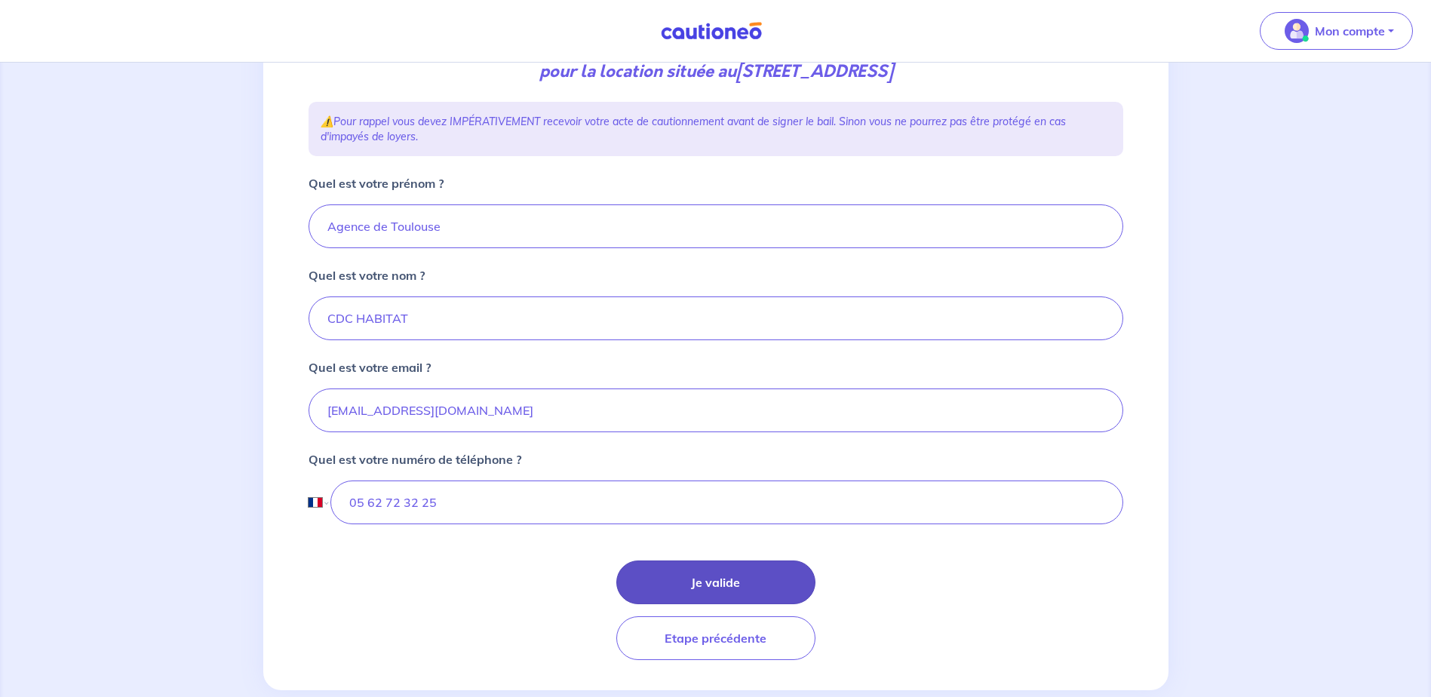
click at [690, 575] on button "Je valide" at bounding box center [715, 582] width 199 height 44
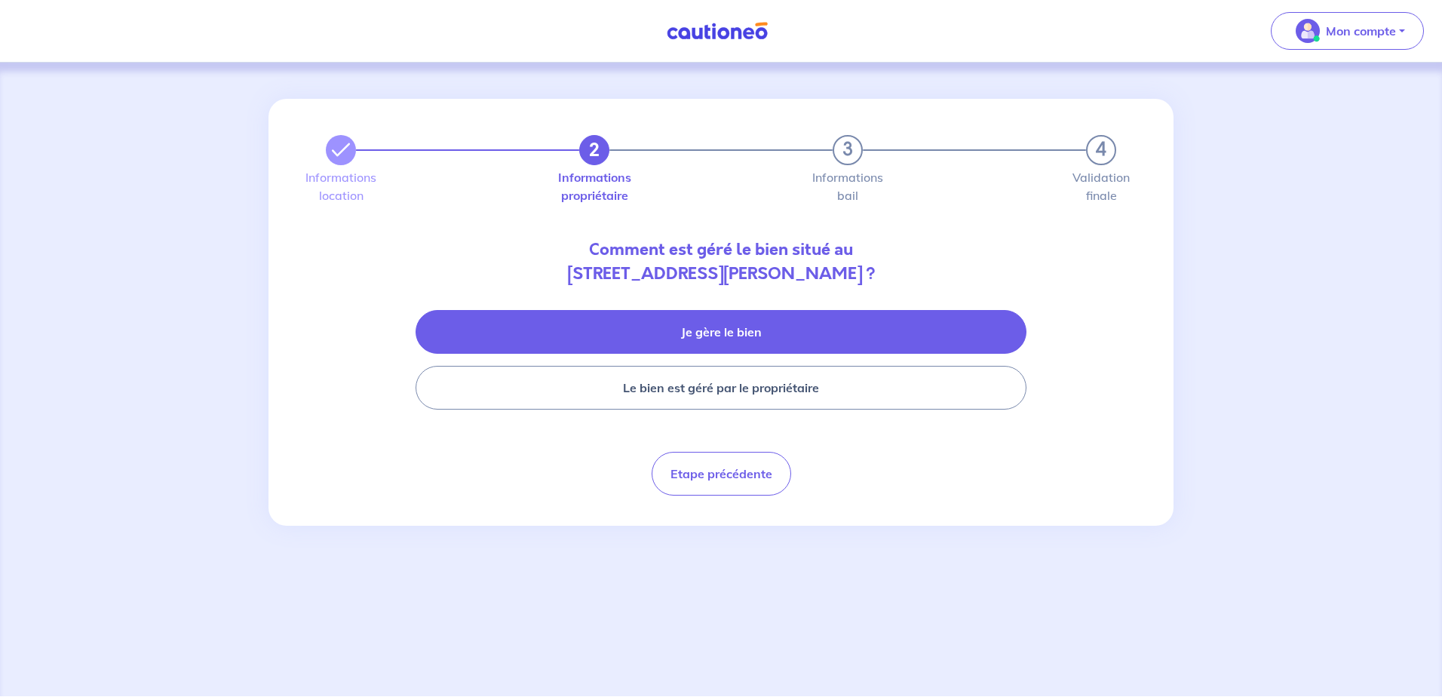
click at [723, 335] on button "Je gère le bien" at bounding box center [721, 332] width 611 height 44
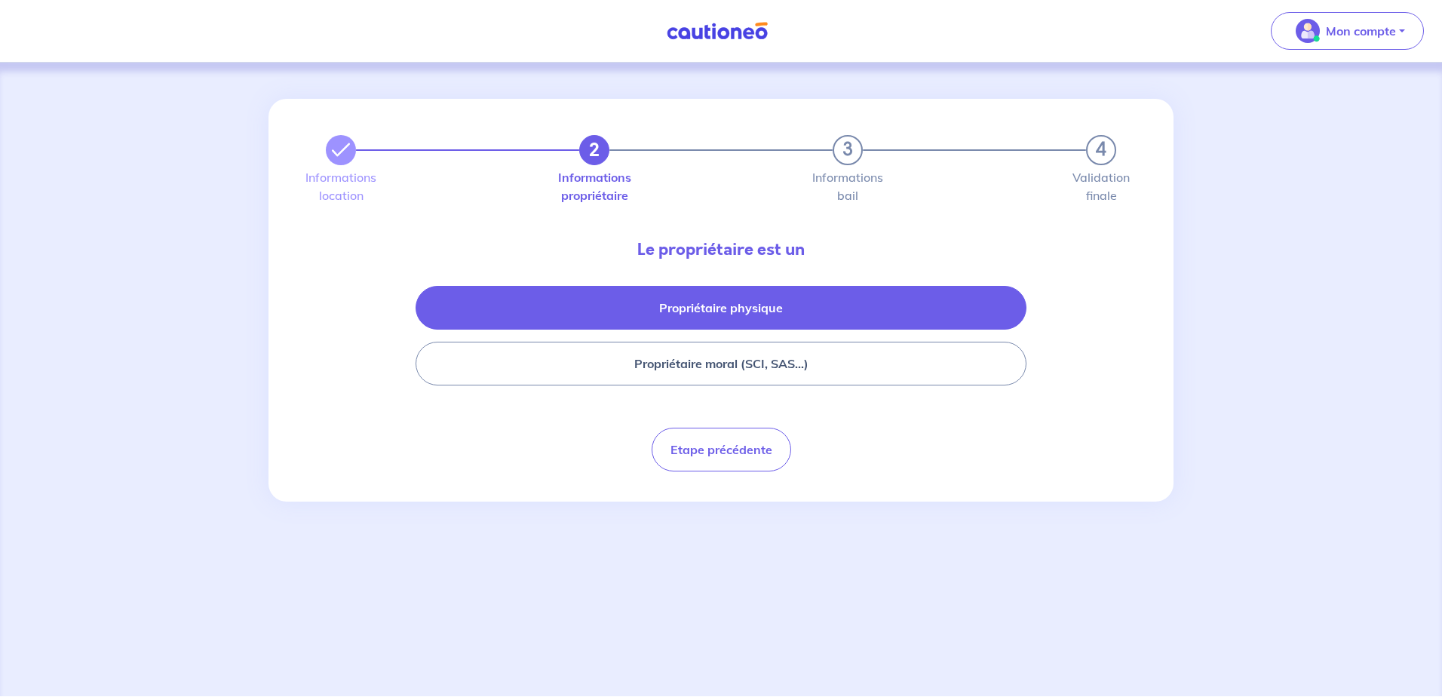
click at [793, 307] on button "Propriétaire physique" at bounding box center [721, 308] width 611 height 44
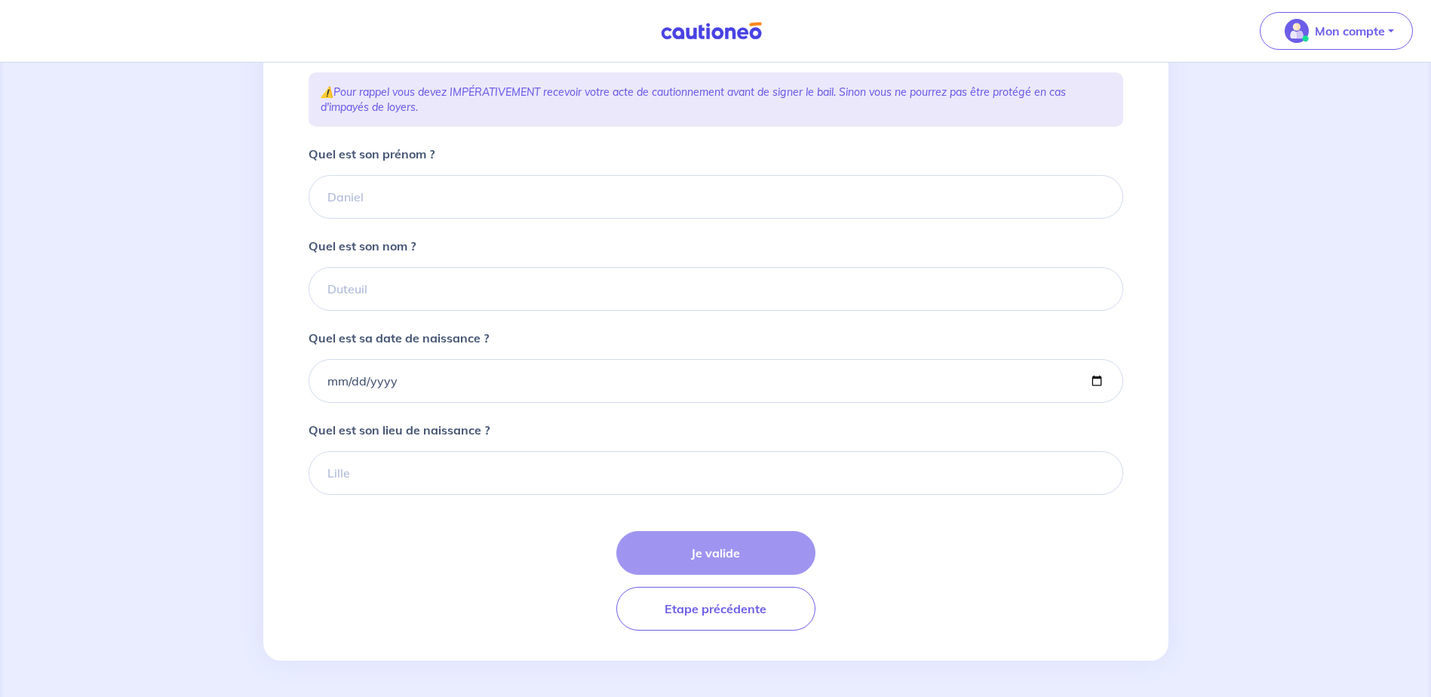
scroll to position [268, 0]
click at [705, 609] on button "Etape précédente" at bounding box center [715, 609] width 199 height 44
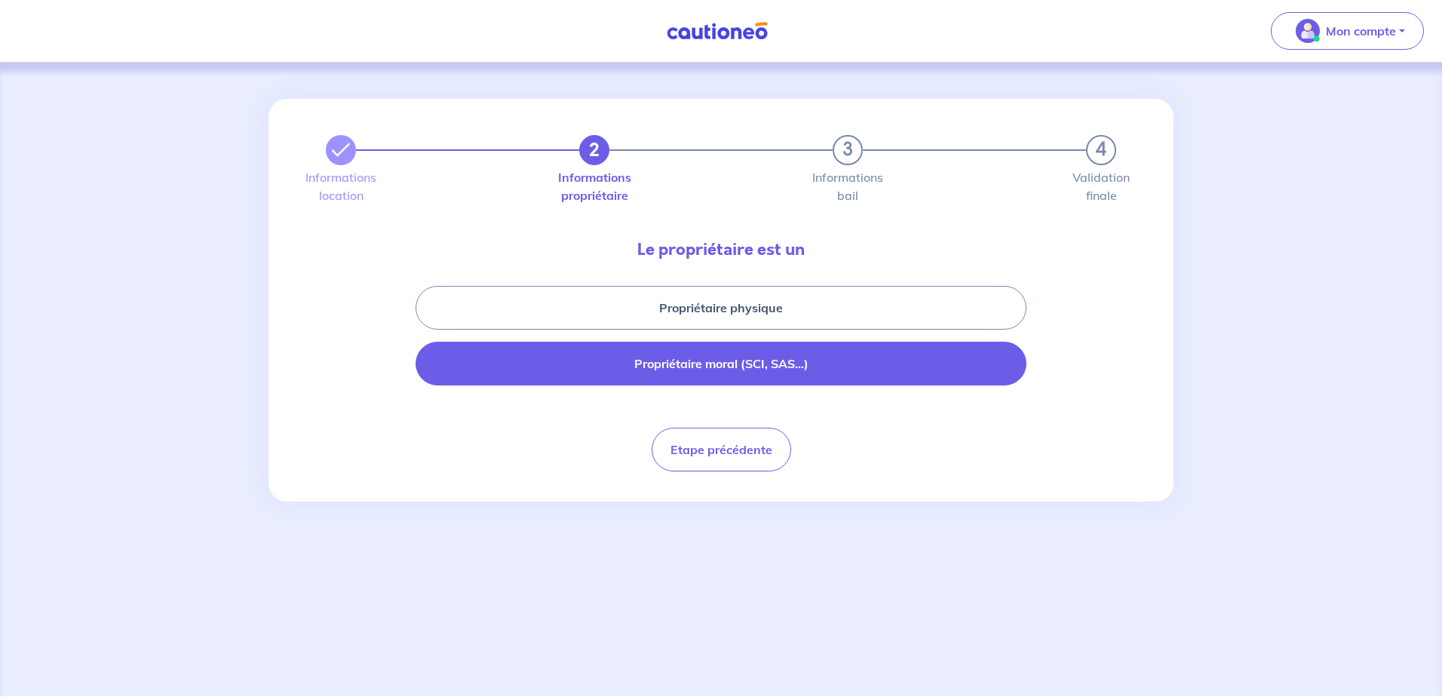
click at [698, 367] on button "Propriétaire moral (SCI, SAS...)" at bounding box center [721, 364] width 611 height 44
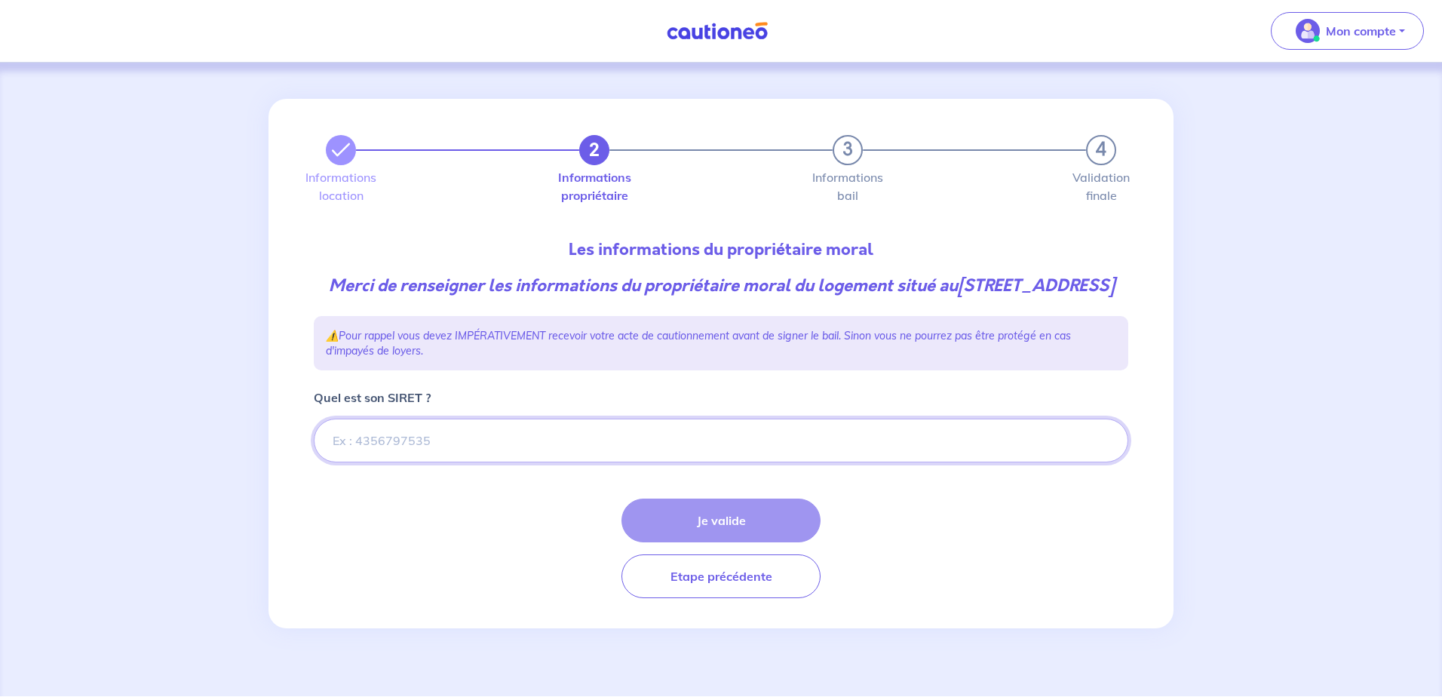
click at [536, 462] on input "Quel est son SIRET ?" at bounding box center [721, 441] width 815 height 44
click at [693, 455] on input "Quel est son SIRET ?" at bounding box center [721, 441] width 815 height 44
paste input "47080116803039"
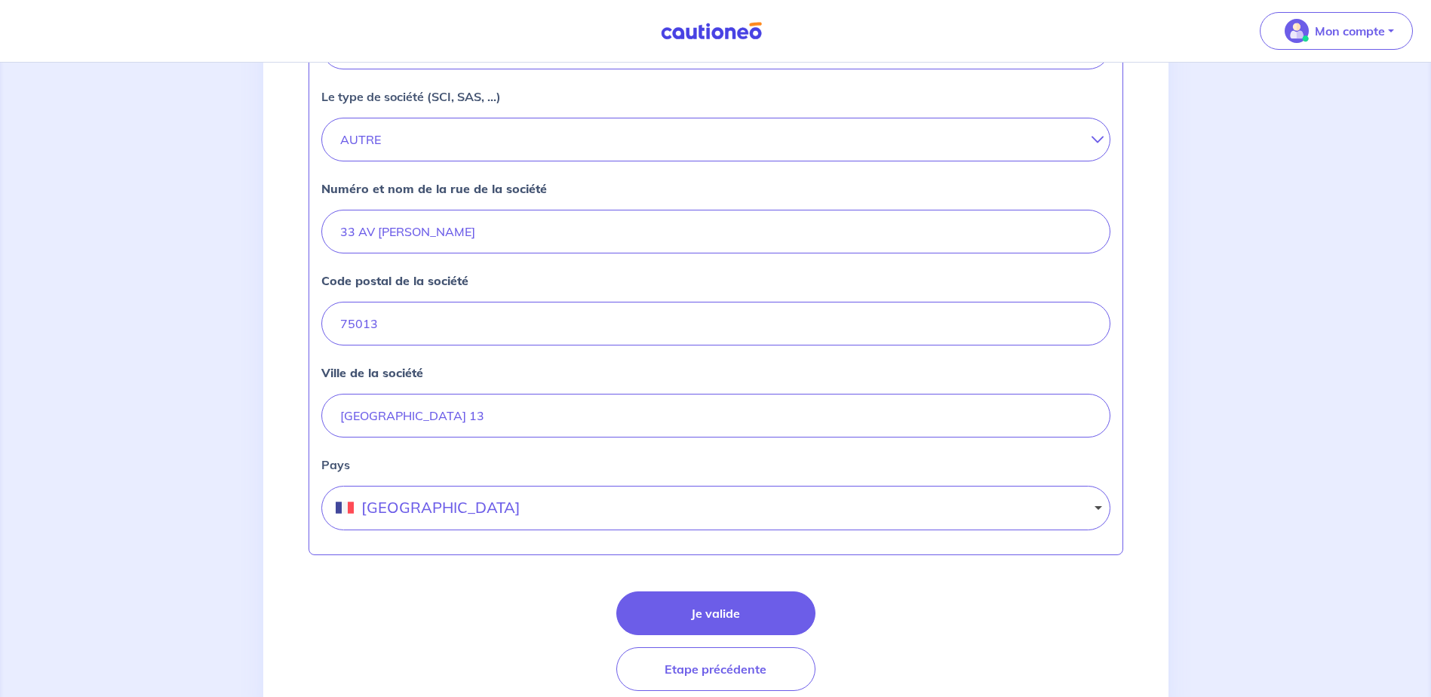
scroll to position [528, 0]
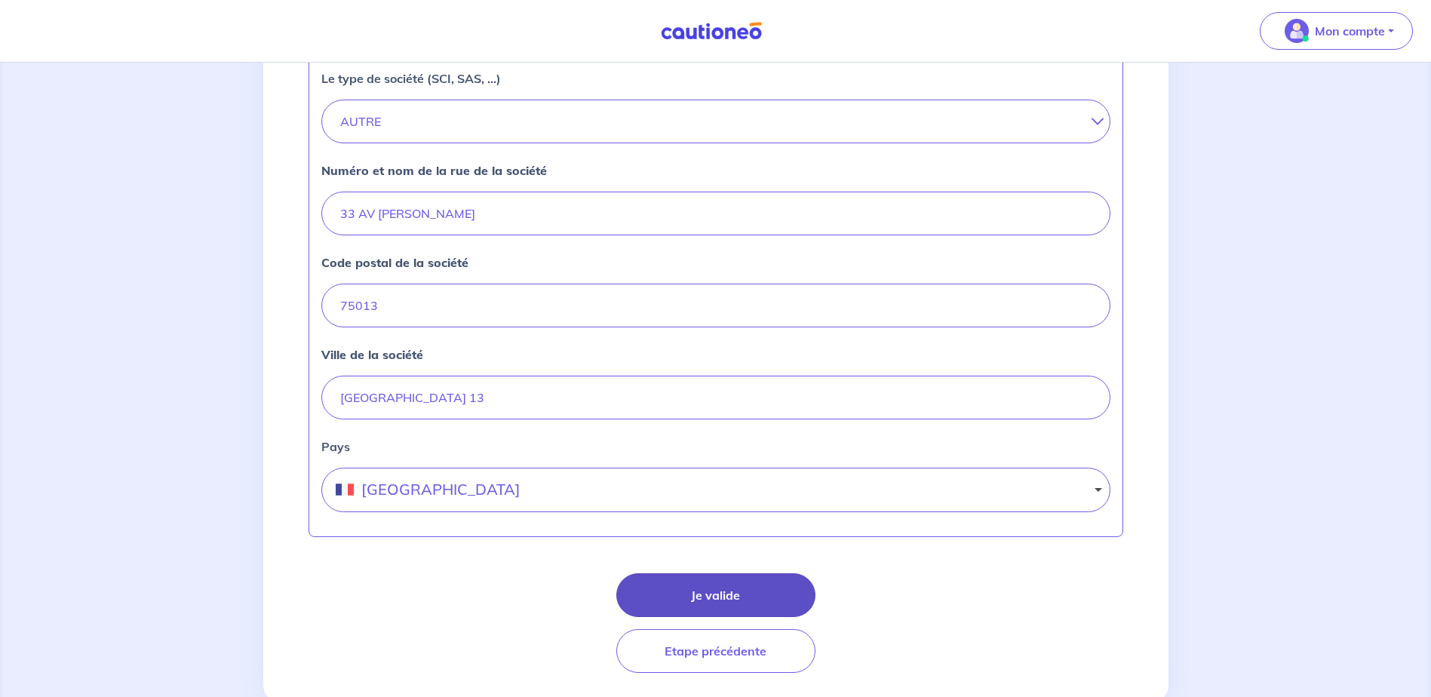
type input "47080116803039"
click at [714, 617] on button "Je valide" at bounding box center [715, 595] width 199 height 44
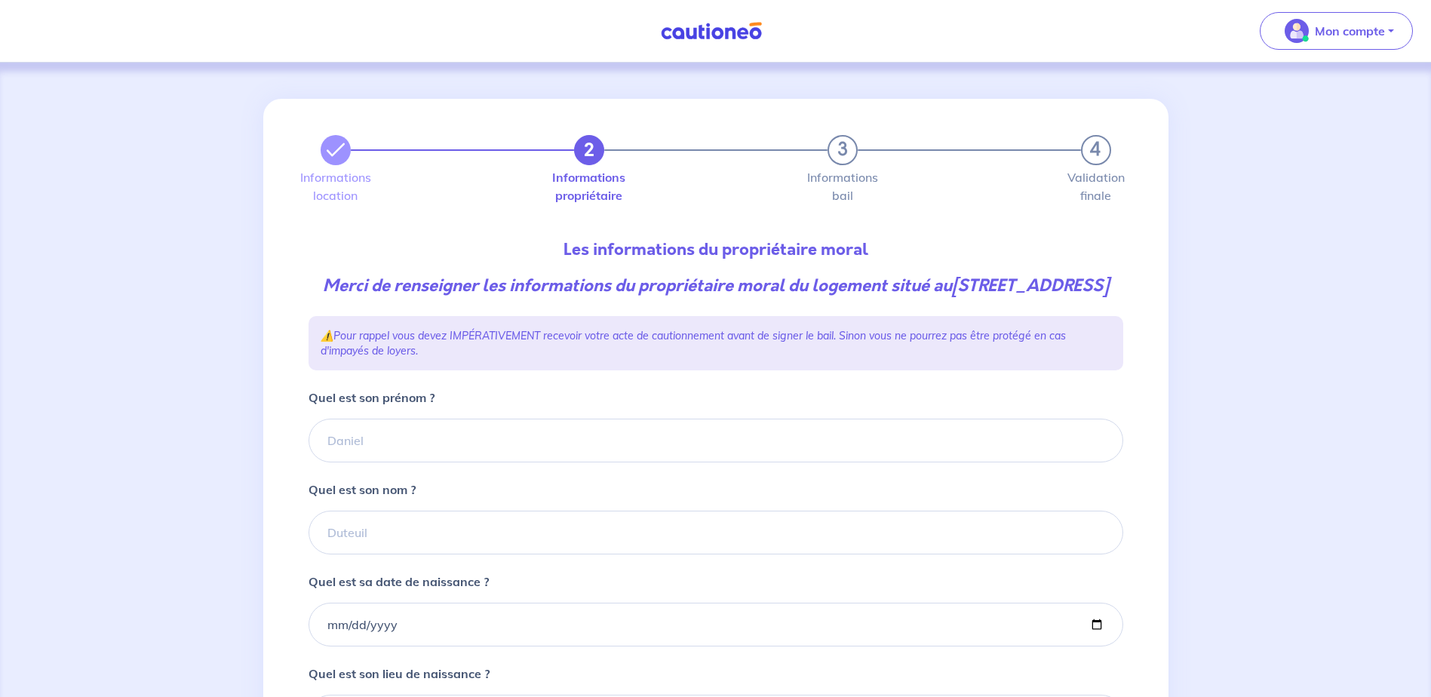
scroll to position [226, 0]
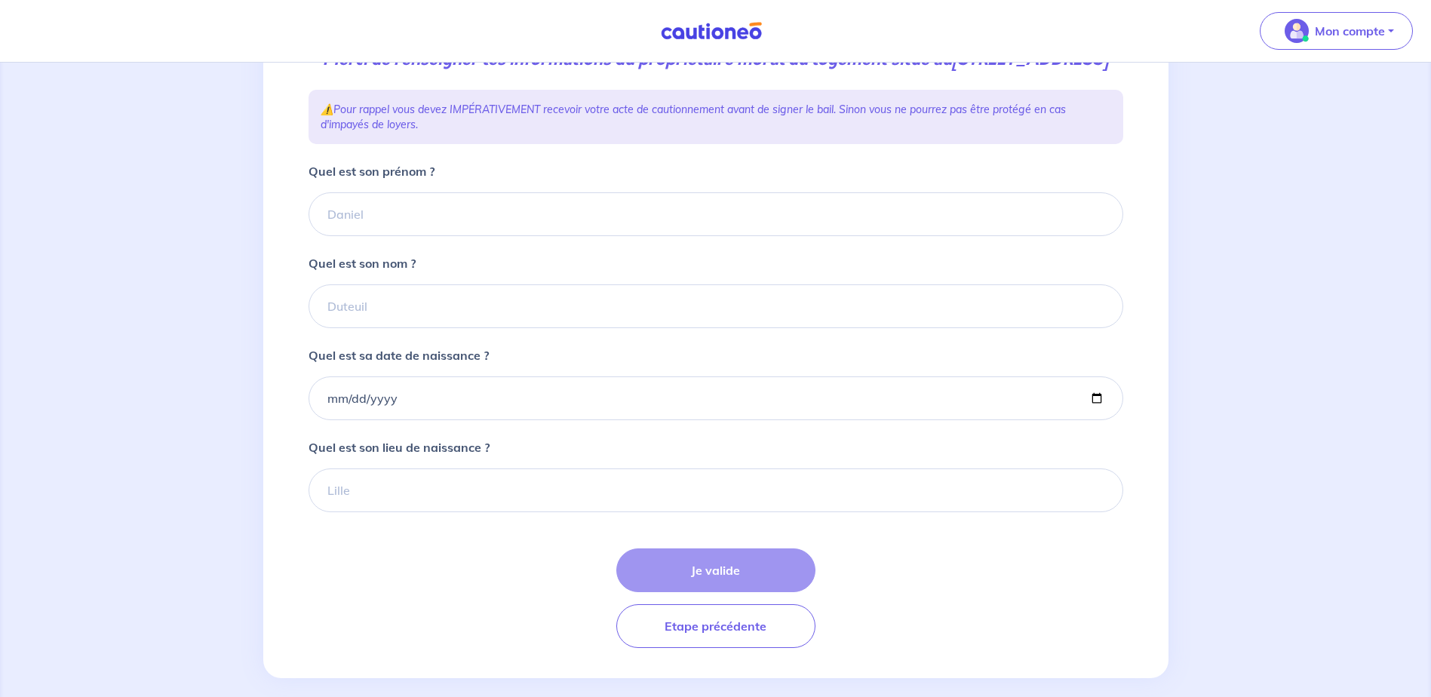
click at [721, 585] on div "Je valide Etape précédente" at bounding box center [715, 598] width 815 height 100
click at [523, 236] on input "Quel est son prénom ?" at bounding box center [715, 214] width 815 height 44
type input "NC"
click at [465, 328] on input "Quel est son nom ?" at bounding box center [715, 306] width 815 height 44
type input "NC"
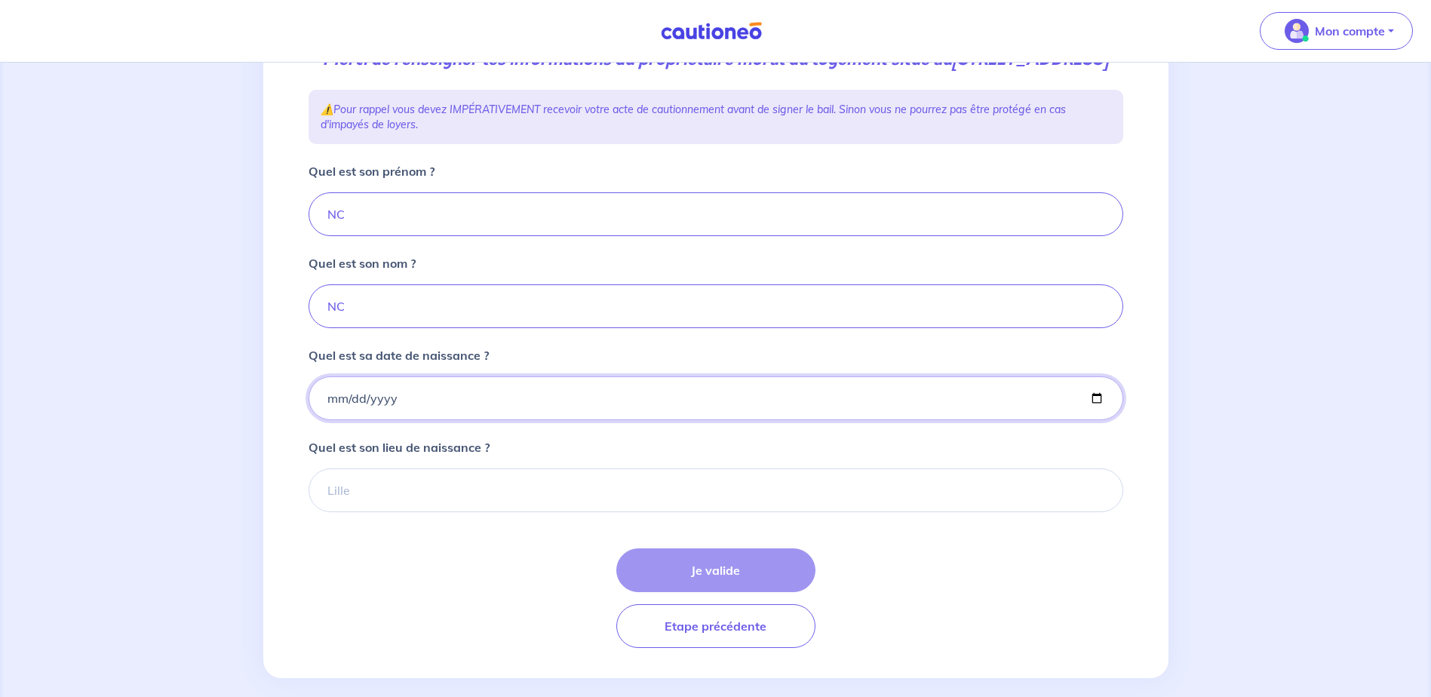
click at [465, 416] on input "Quel est sa date de naissance ?" at bounding box center [715, 398] width 815 height 44
drag, startPoint x: 447, startPoint y: 434, endPoint x: 331, endPoint y: 428, distance: 115.6
click at [331, 420] on input "Quel est sa date de naissance ?" at bounding box center [715, 398] width 815 height 44
type input "1900-01-01"
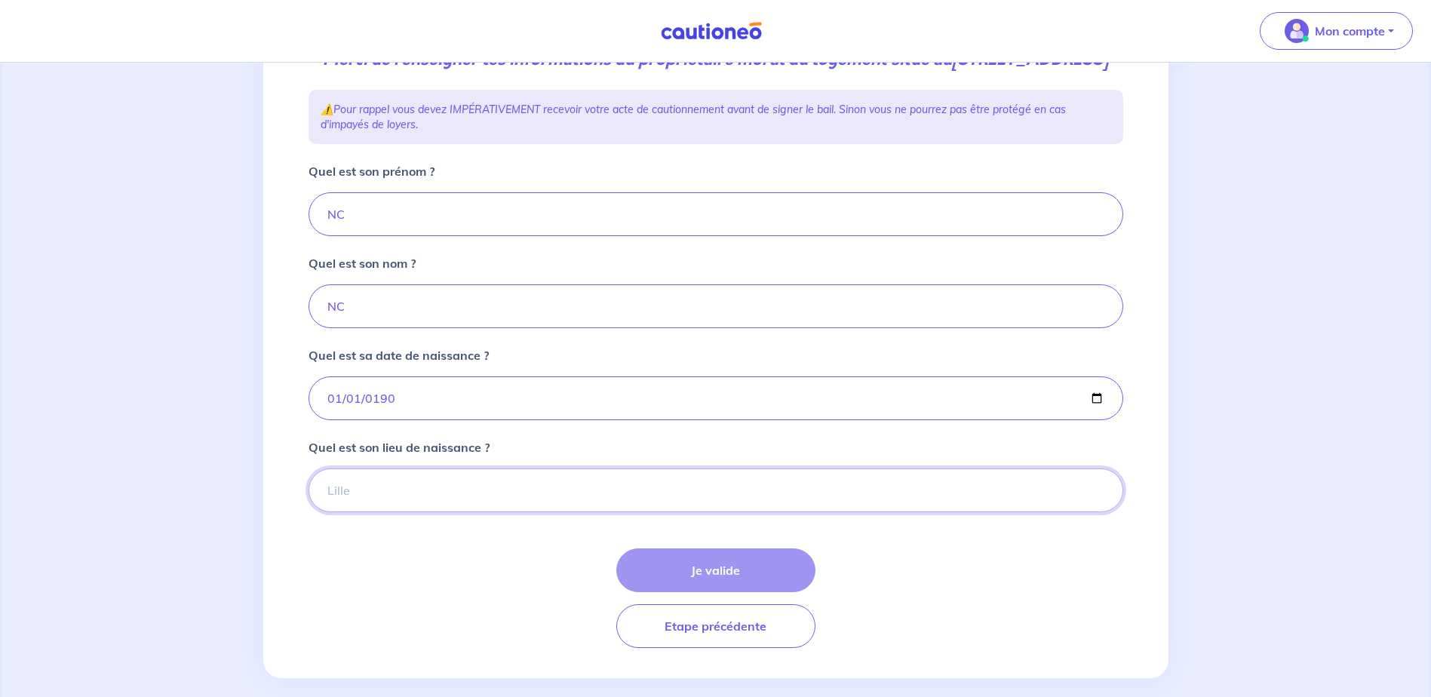
click at [388, 511] on input "Quel est son lieu de naissance ?" at bounding box center [715, 490] width 815 height 44
type input "NC"
click at [758, 586] on button "Je valide" at bounding box center [715, 570] width 199 height 44
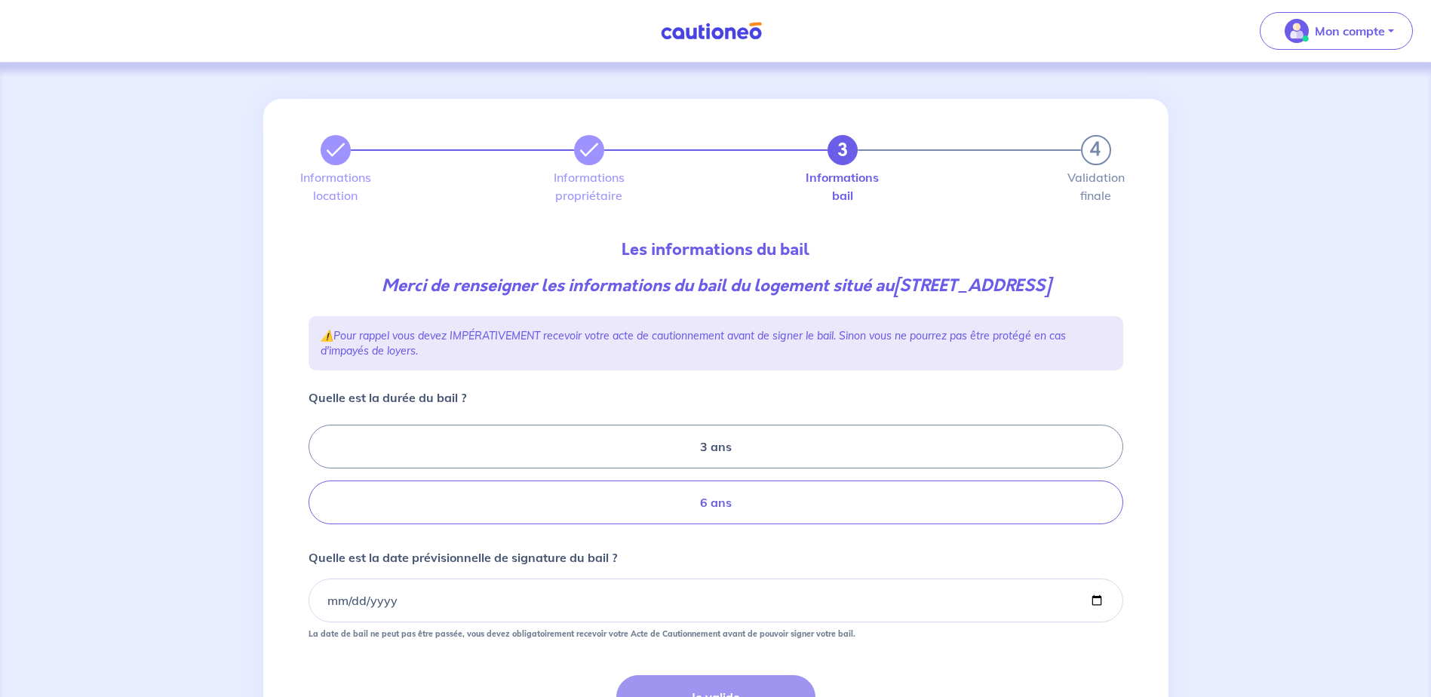
click at [726, 524] on label "6 ans" at bounding box center [715, 502] width 815 height 44
click at [318, 480] on input "6 ans" at bounding box center [313, 475] width 10 height 10
radio input "true"
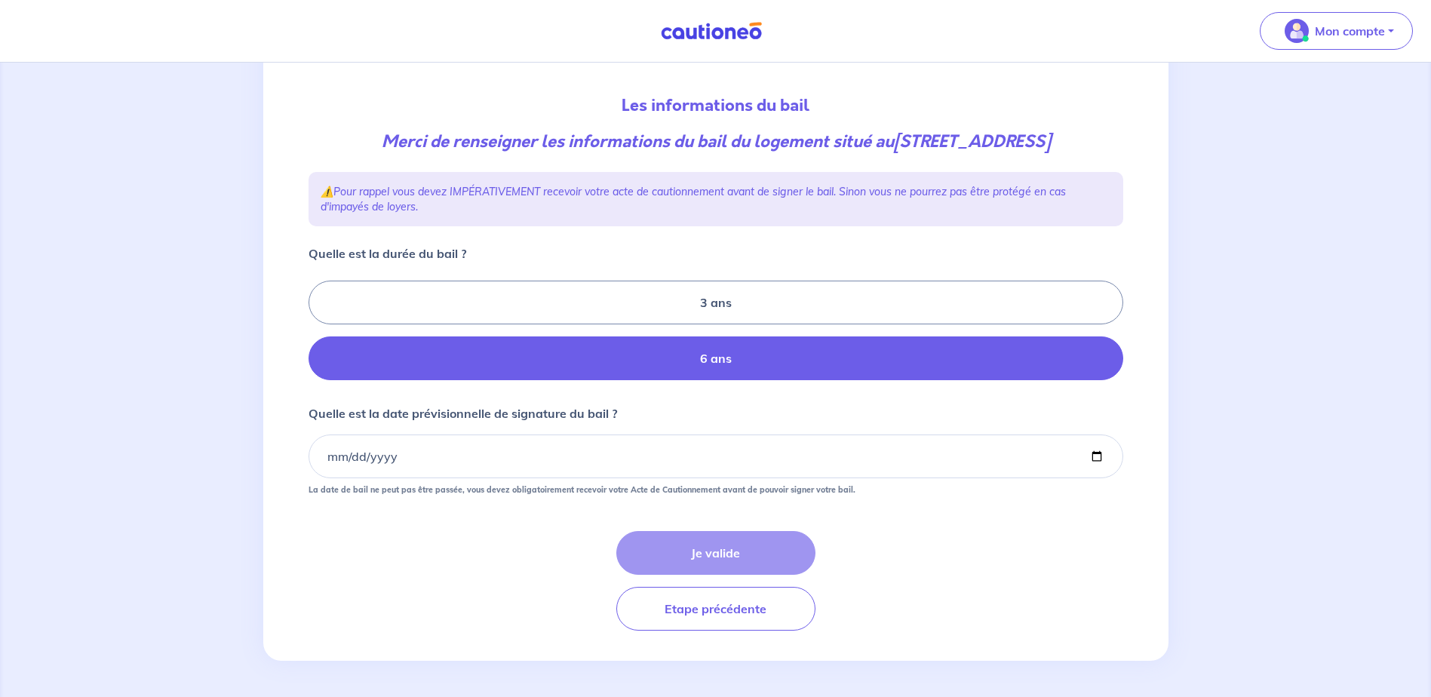
scroll to position [151, 0]
click at [686, 478] on input "Quelle est la date prévisionnelle de signature du bail ?" at bounding box center [715, 456] width 815 height 44
click at [1099, 473] on input "Quelle est la date prévisionnelle de signature du bail ?" at bounding box center [715, 456] width 815 height 44
type input "2025-10-22"
click at [747, 575] on button "Je valide" at bounding box center [715, 553] width 199 height 44
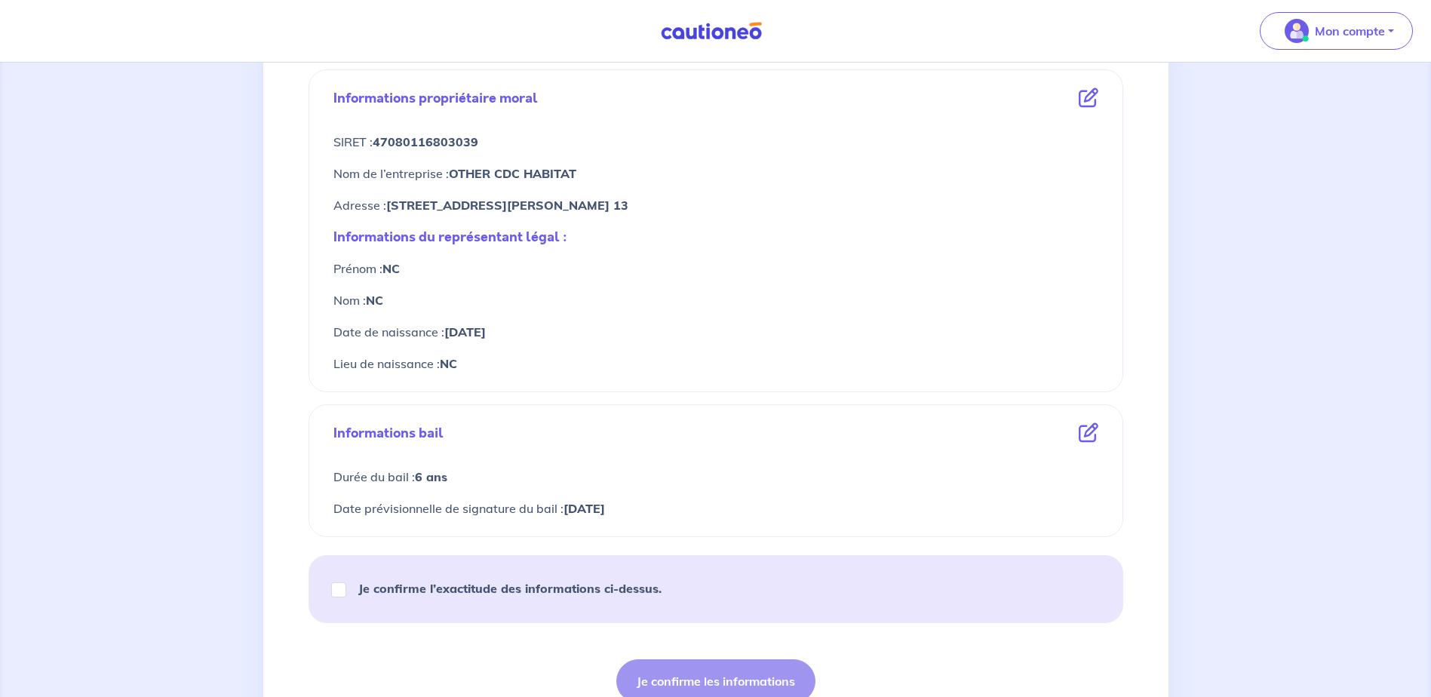
scroll to position [663, 0]
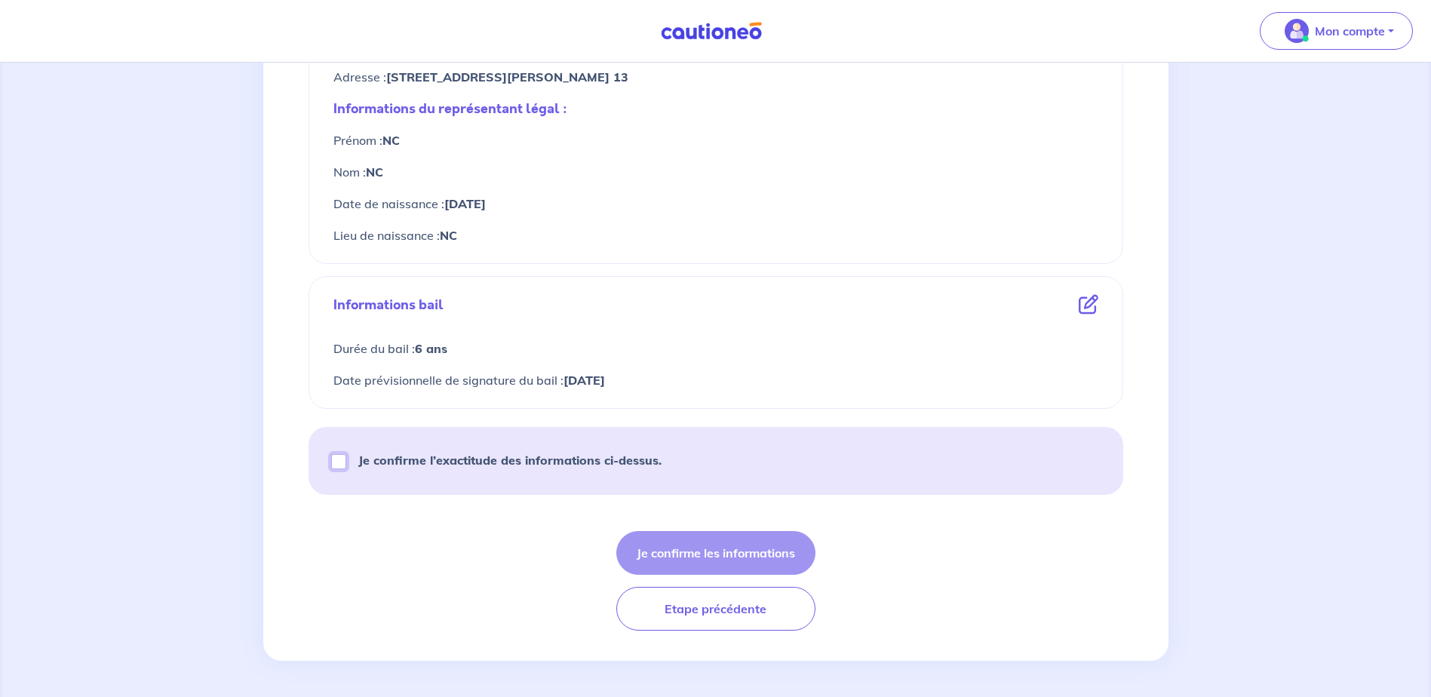
click at [336, 462] on input "Je confirme l’exactitude des informations ci-dessus." at bounding box center [338, 461] width 15 height 15
checkbox input "true"
click at [735, 555] on button "Je confirme les informations" at bounding box center [715, 553] width 199 height 44
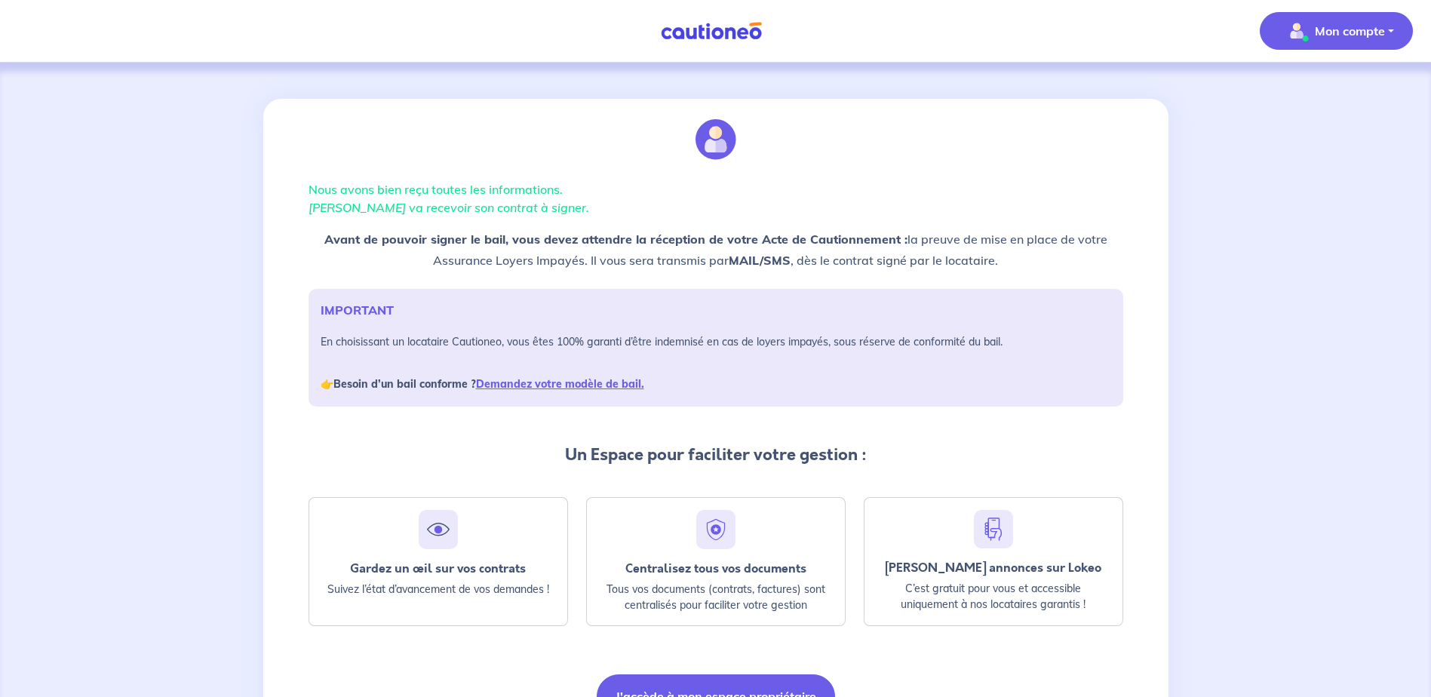
click at [1334, 30] on p "Mon compte" at bounding box center [1350, 31] width 70 height 18
click at [1320, 94] on link "Mes informations" at bounding box center [1320, 94] width 121 height 24
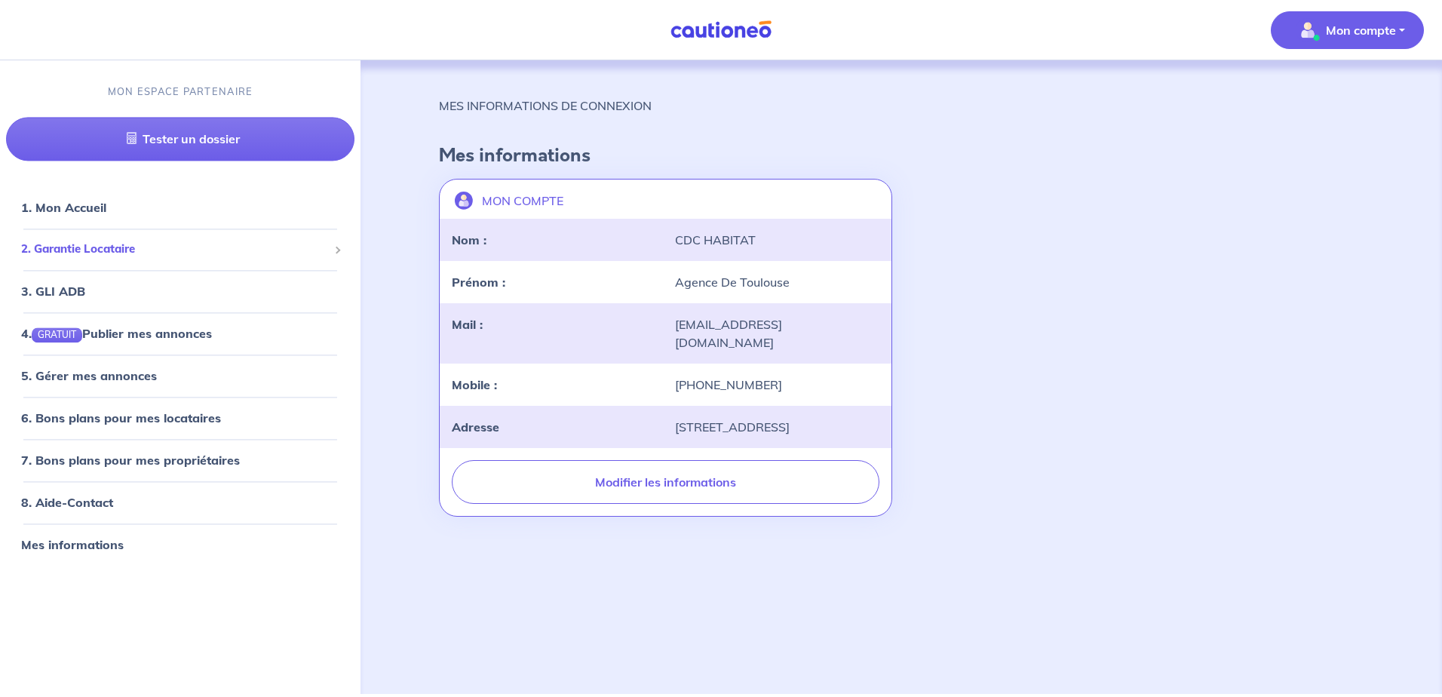
click at [62, 244] on span "2. Garantie Locataire" at bounding box center [174, 249] width 307 height 17
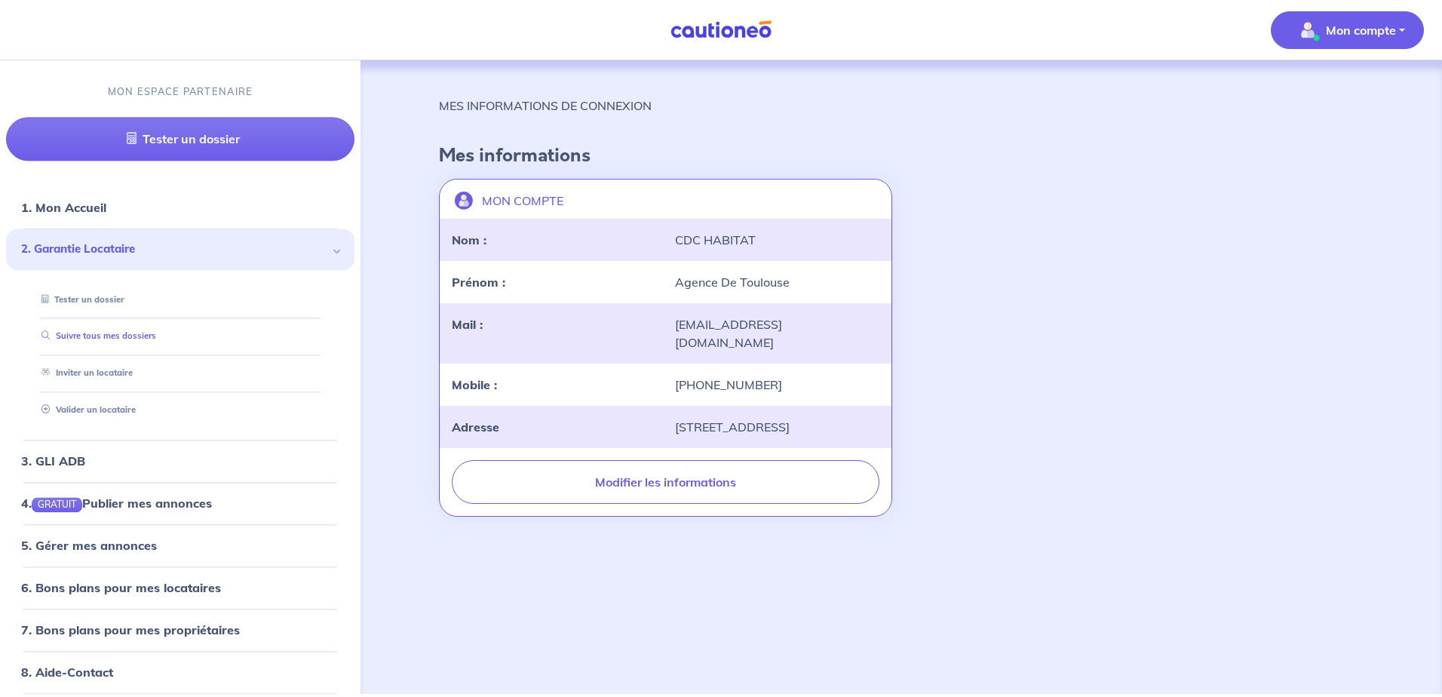
click at [87, 334] on link "Suivre tous mes dossiers" at bounding box center [95, 336] width 121 height 11
